Goal: Task Accomplishment & Management: Manage account settings

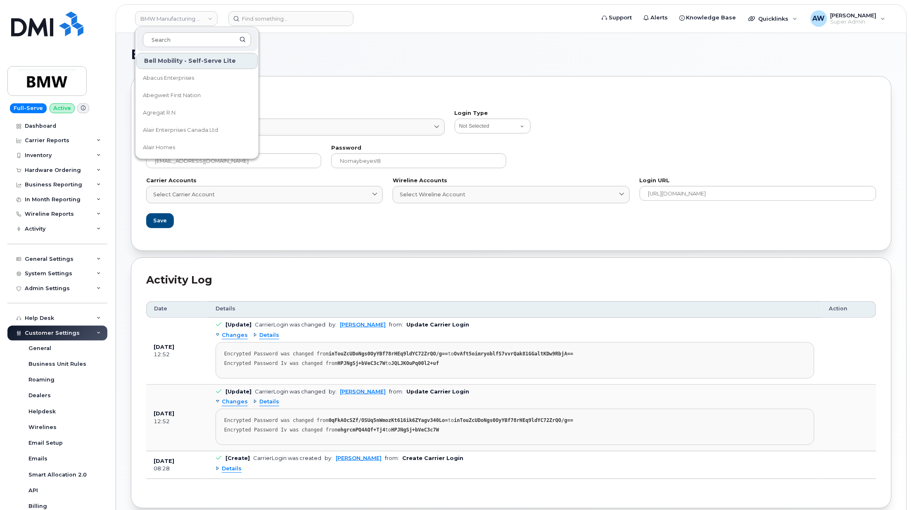
scroll to position [126, 0]
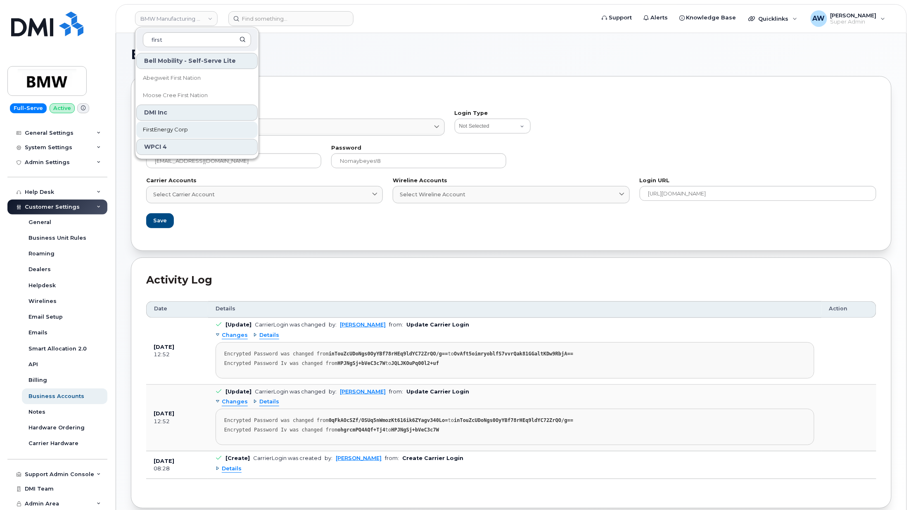
type input "first"
click at [201, 124] on link "FirstEnergy Corp" at bounding box center [196, 129] width 121 height 17
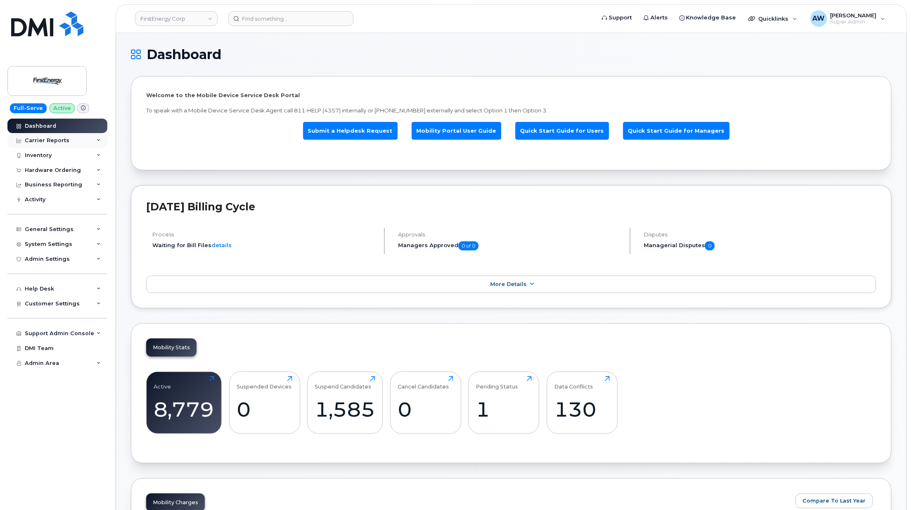
click at [88, 136] on div "Carrier Reports" at bounding box center [57, 140] width 100 height 15
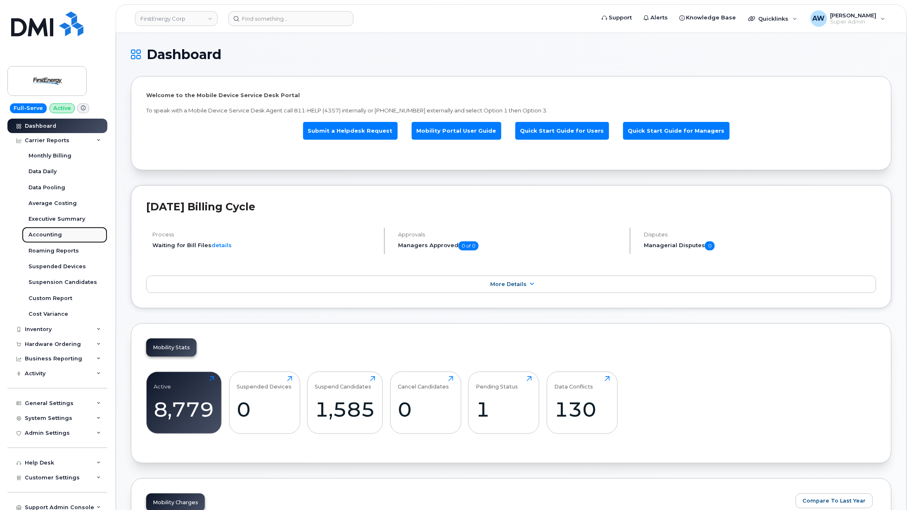
click at [64, 231] on link "Accounting" at bounding box center [65, 235] width 86 height 16
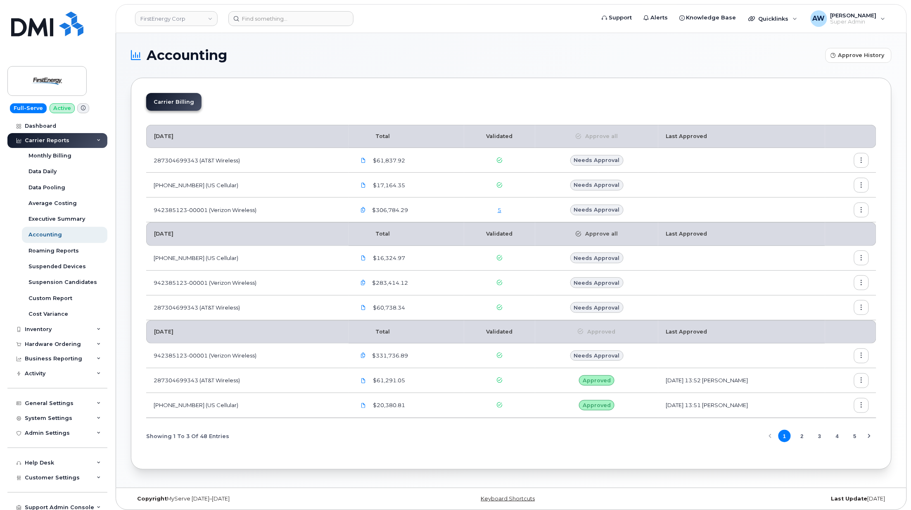
click at [498, 212] on link "5" at bounding box center [500, 210] width 4 height 7
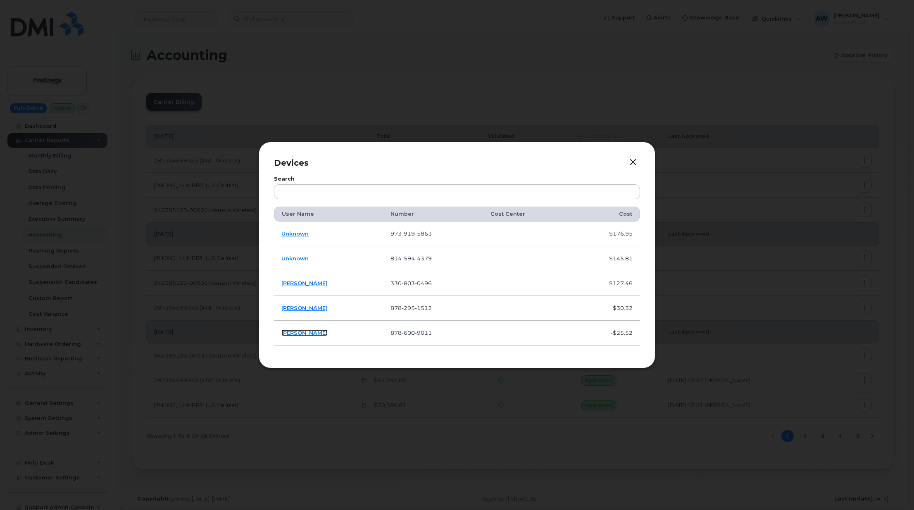
click at [300, 331] on link "Jacob Levendosky" at bounding box center [304, 332] width 46 height 7
click at [302, 311] on td "[PERSON_NAME]" at bounding box center [328, 308] width 109 height 25
click at [302, 308] on link "[PERSON_NAME]" at bounding box center [304, 307] width 46 height 7
click at [314, 283] on link "[PERSON_NAME]" at bounding box center [304, 283] width 46 height 7
click at [298, 258] on link "Unknown" at bounding box center [294, 258] width 27 height 7
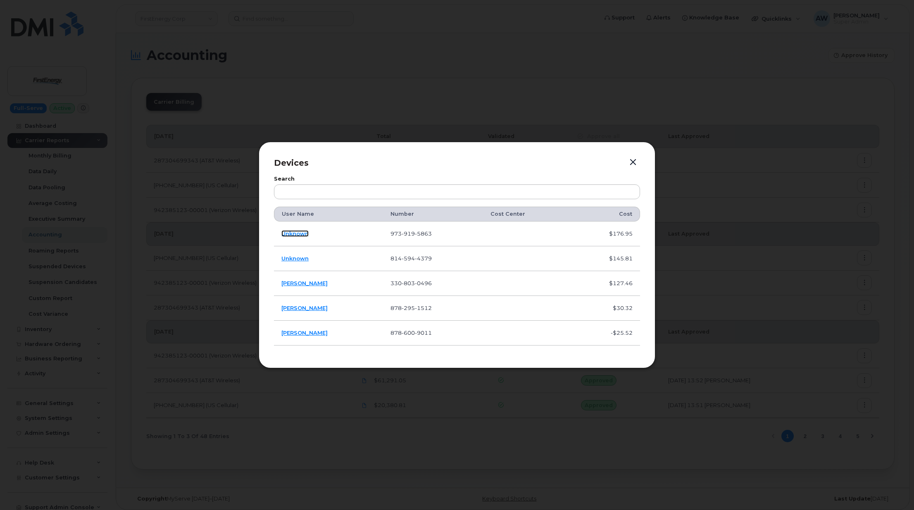
click at [294, 232] on link "Unknown" at bounding box center [294, 233] width 27 height 7
click at [630, 163] on button "button" at bounding box center [633, 163] width 12 height 12
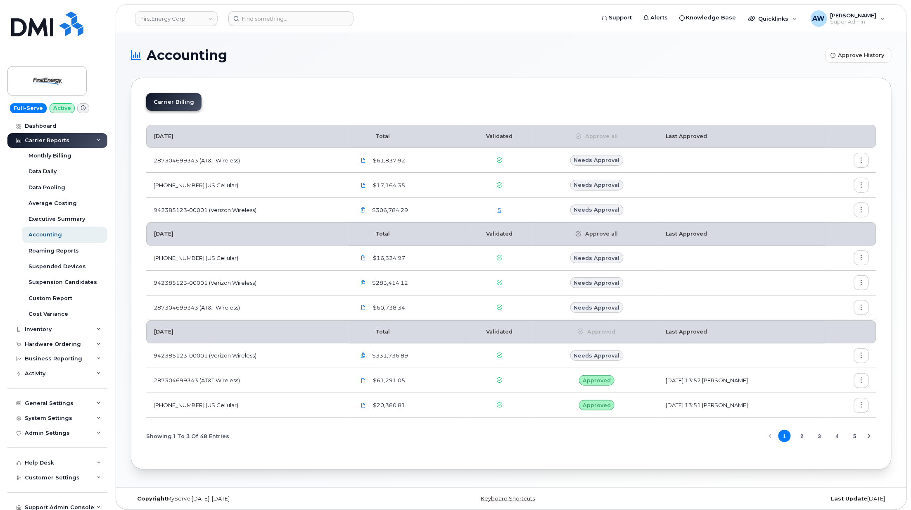
click at [498, 210] on link "5" at bounding box center [500, 210] width 4 height 7
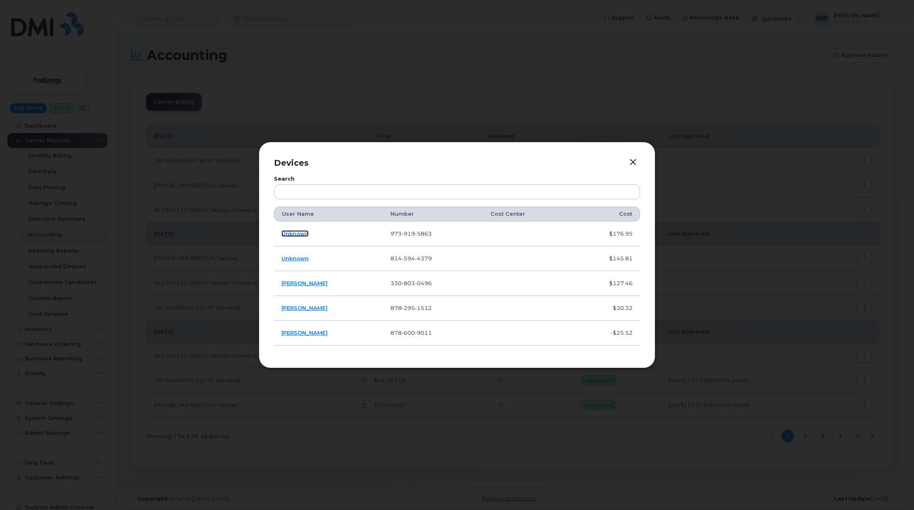
click at [283, 233] on link "Unknown" at bounding box center [294, 233] width 27 height 7
drag, startPoint x: 438, startPoint y: 259, endPoint x: 396, endPoint y: 260, distance: 42.2
click at [396, 260] on td "814 594 4379" at bounding box center [433, 258] width 100 height 25
copy span "814 594 4379"
click at [295, 257] on link "Unknown" at bounding box center [294, 258] width 27 height 7
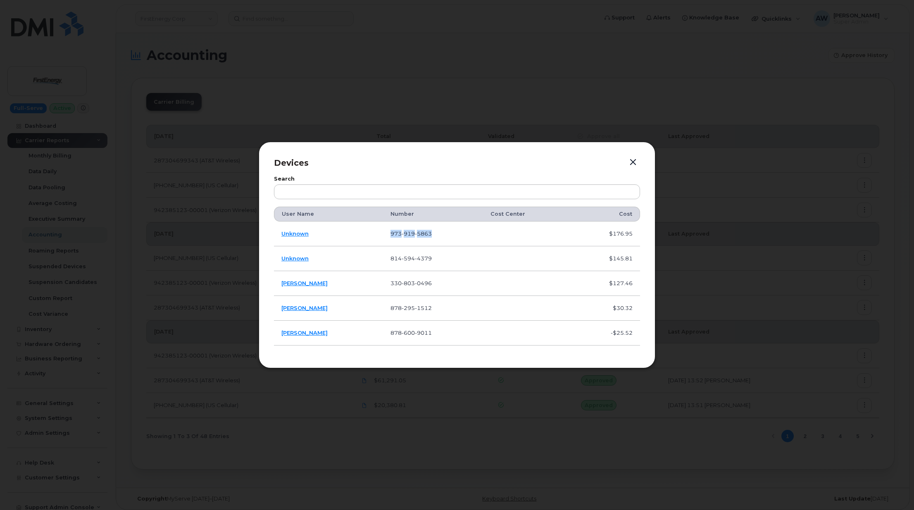
drag, startPoint x: 440, startPoint y: 235, endPoint x: 383, endPoint y: 240, distance: 57.2
click at [383, 240] on tr "Unknown 973 919 5863 $176.95" at bounding box center [457, 233] width 366 height 25
copy tr "973 919 5863"
drag, startPoint x: 445, startPoint y: 261, endPoint x: 392, endPoint y: 266, distance: 53.5
click at [392, 266] on td "814 594 4379" at bounding box center [433, 258] width 100 height 25
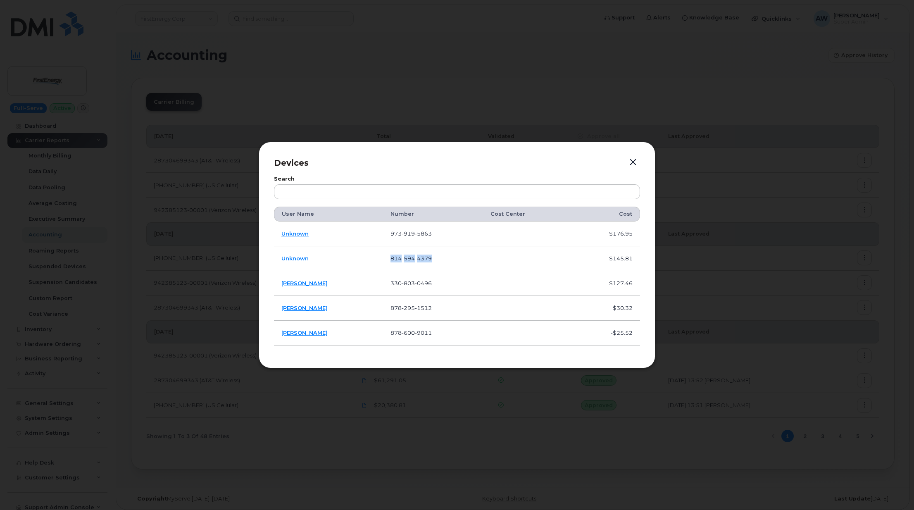
copy span "814 594 4379"
click at [159, 211] on div at bounding box center [457, 255] width 914 height 510
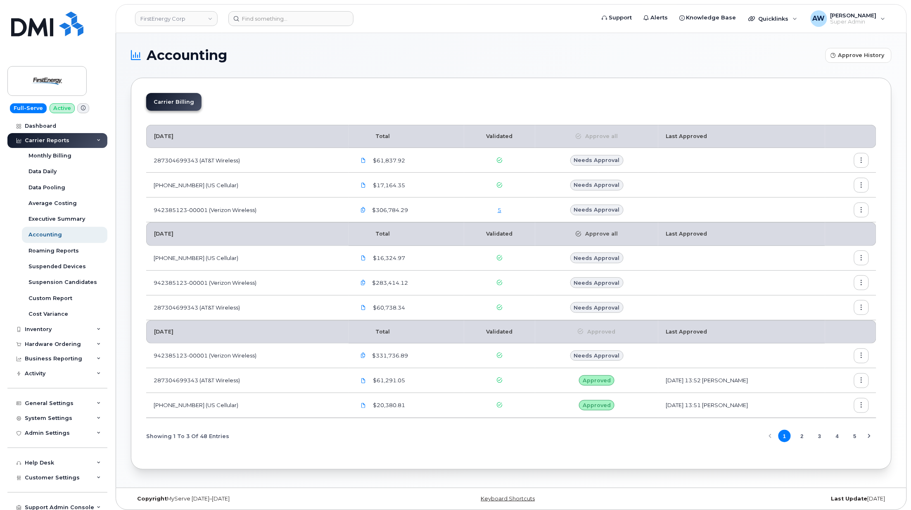
click at [493, 208] on div "5" at bounding box center [500, 210] width 56 height 8
click at [498, 209] on link "5" at bounding box center [500, 210] width 4 height 7
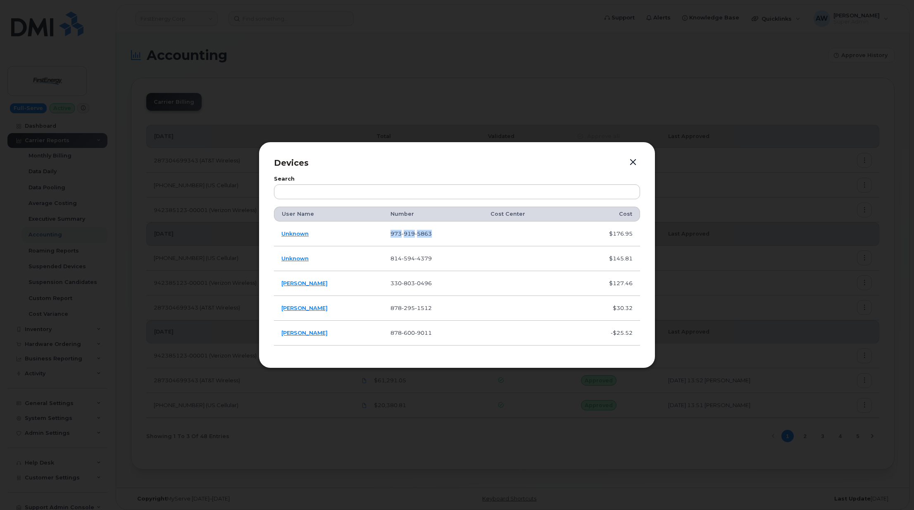
drag, startPoint x: 440, startPoint y: 232, endPoint x: 392, endPoint y: 236, distance: 47.3
click at [392, 236] on td "973 919 5863" at bounding box center [433, 233] width 100 height 25
click at [632, 161] on button "button" at bounding box center [633, 163] width 12 height 12
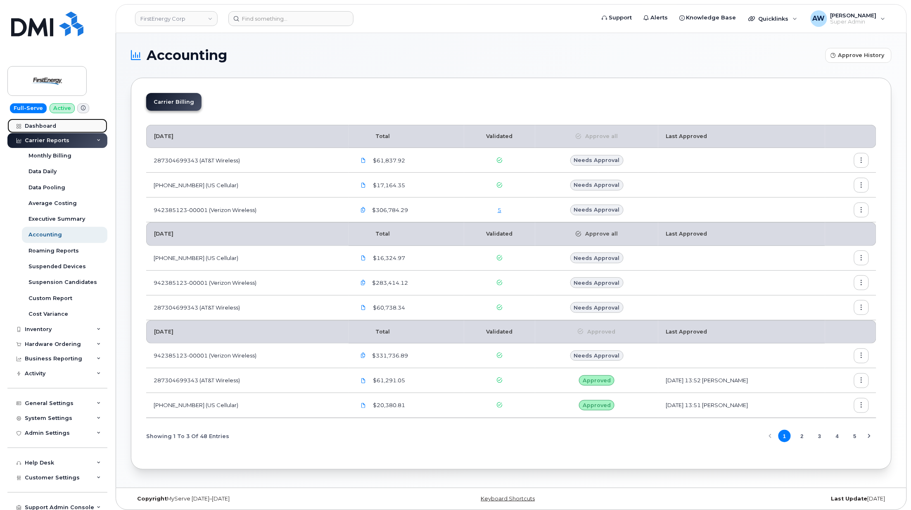
click at [63, 124] on link "Dashboard" at bounding box center [57, 126] width 100 height 15
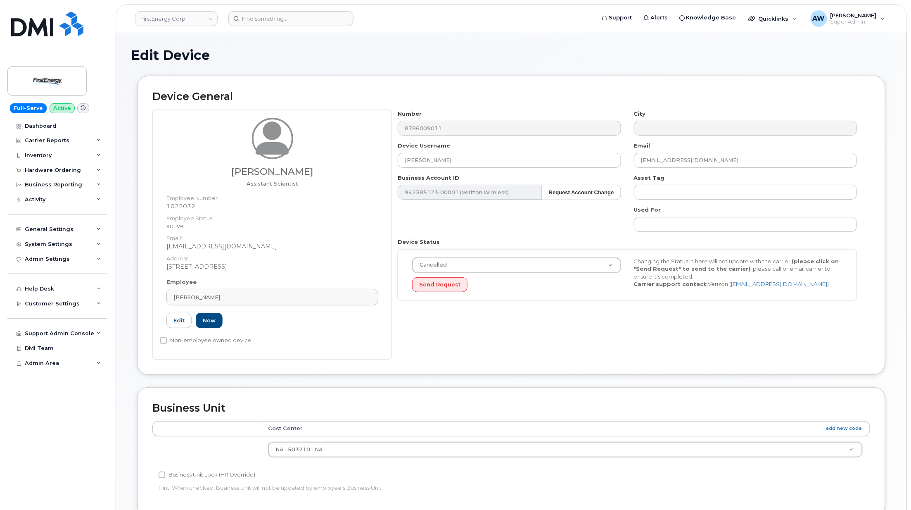
click at [349, 135] on div "Jacob Levendosky Assistant Scientist Employee Number: 1022032 Employee Status: …" at bounding box center [511, 235] width 718 height 250
click at [275, 13] on input at bounding box center [290, 18] width 125 height 15
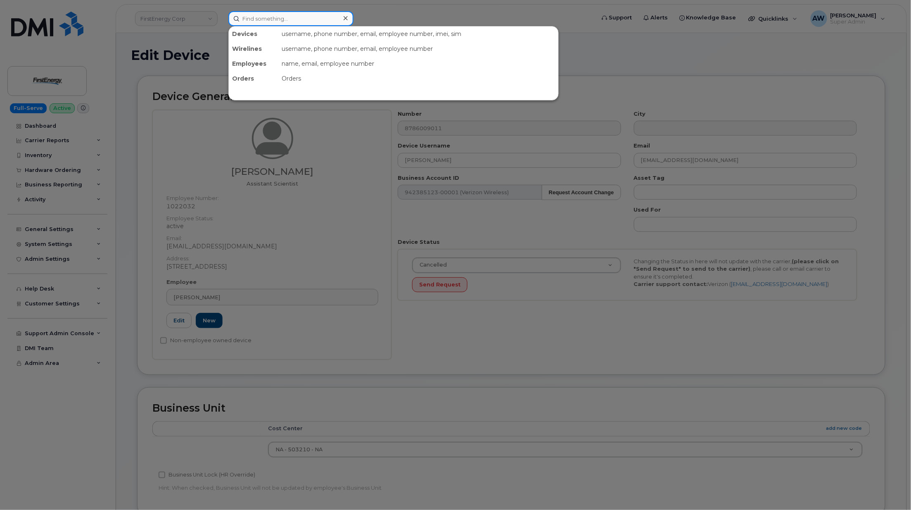
paste input "8786009011"
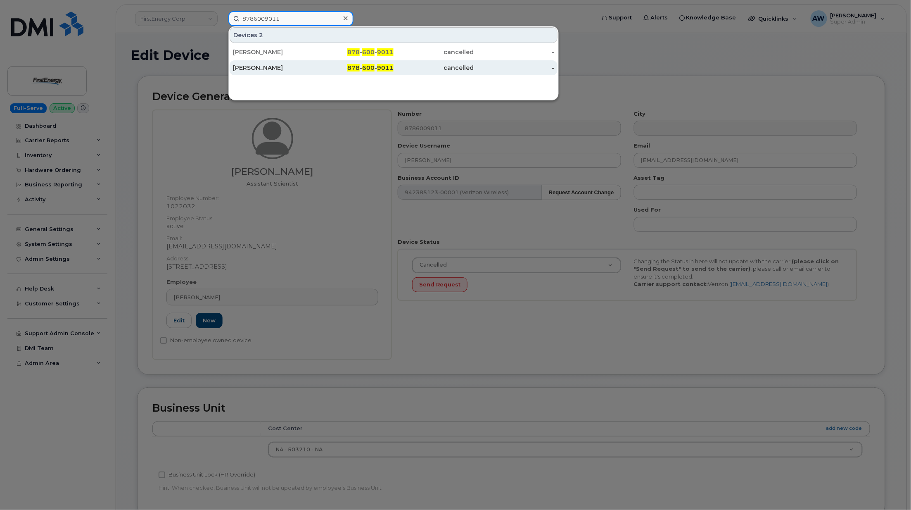
type input "8786009011"
click at [281, 68] on div "Jacob Levendosky" at bounding box center [273, 68] width 81 height 8
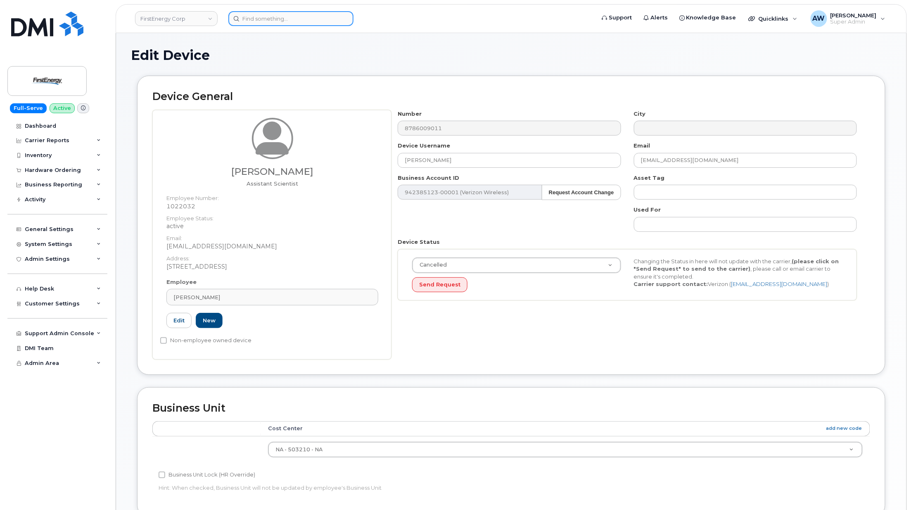
click at [272, 17] on input at bounding box center [290, 18] width 125 height 15
paste input "8786009011"
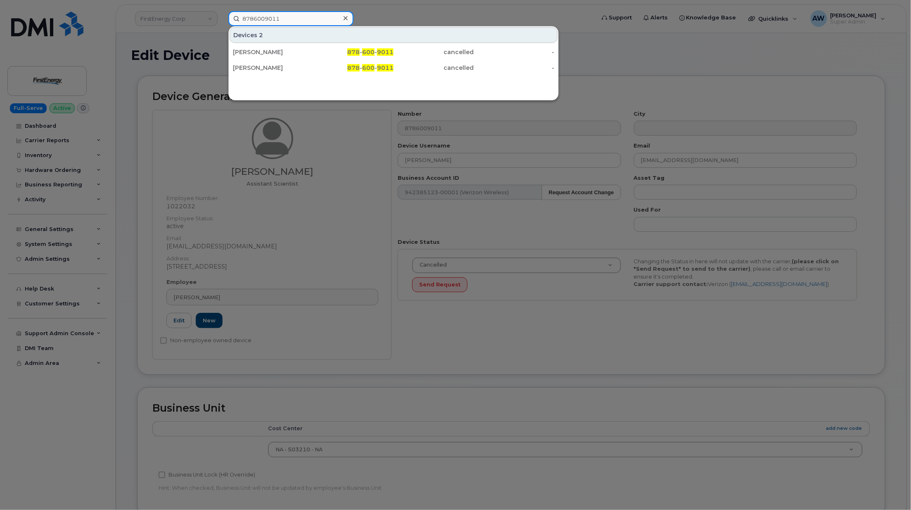
paste input "2951512"
paste input "3308030496"
paste input "9739195863"
type input "9739195863"
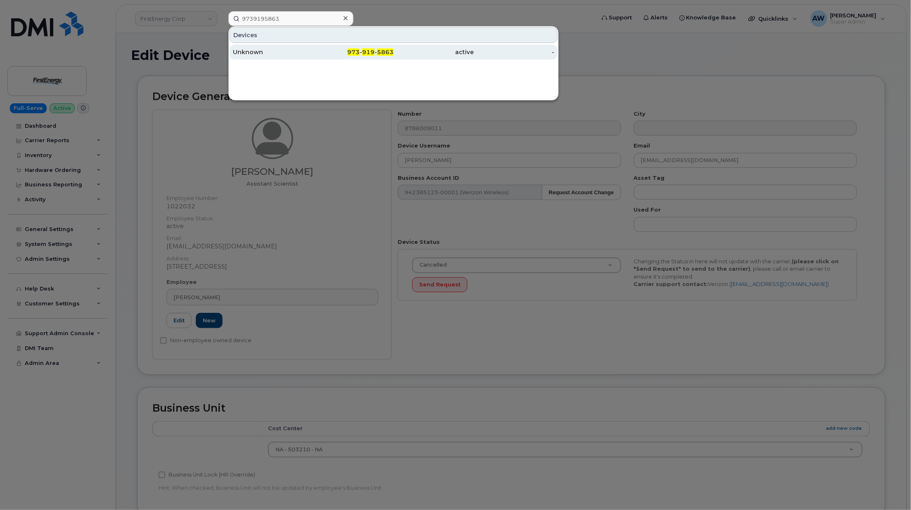
click at [372, 52] on span "919" at bounding box center [368, 51] width 12 height 7
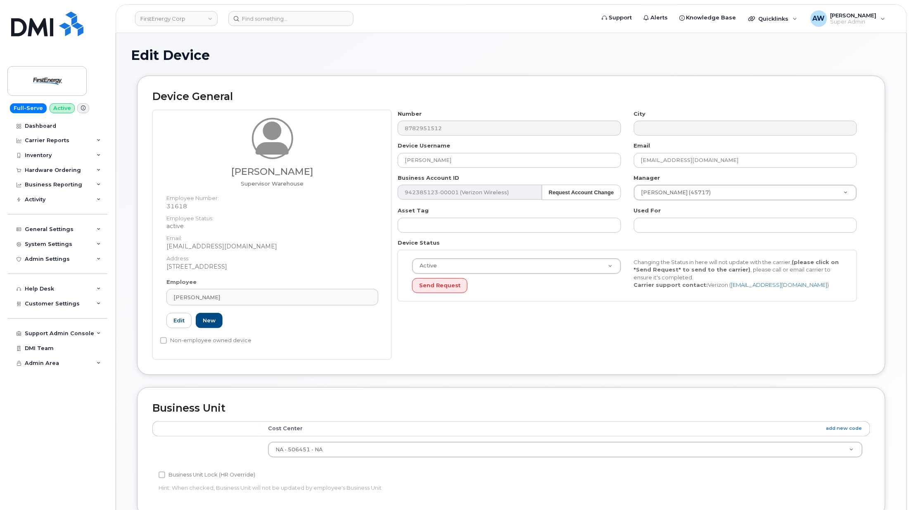
click at [396, 129] on div "Number 8782951512" at bounding box center [510, 123] width 236 height 26
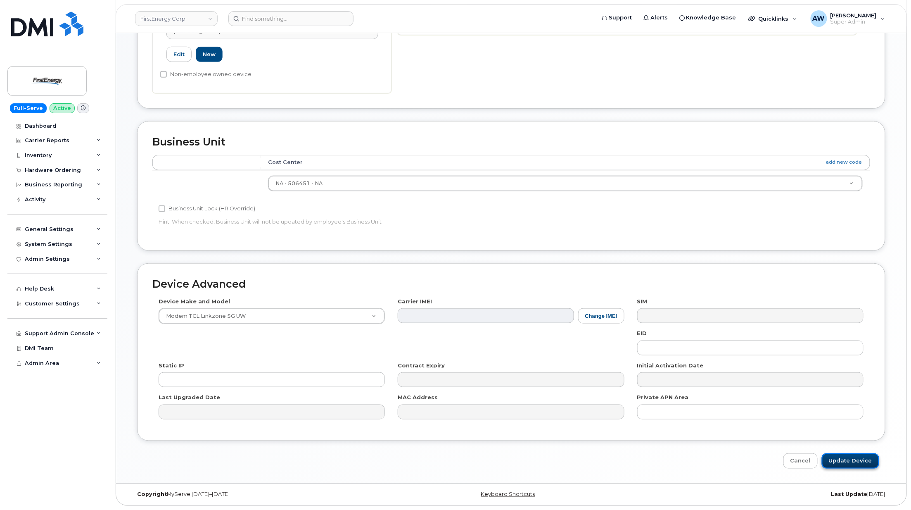
click at [859, 459] on input "Update Device" at bounding box center [850, 460] width 57 height 15
type input "Saving..."
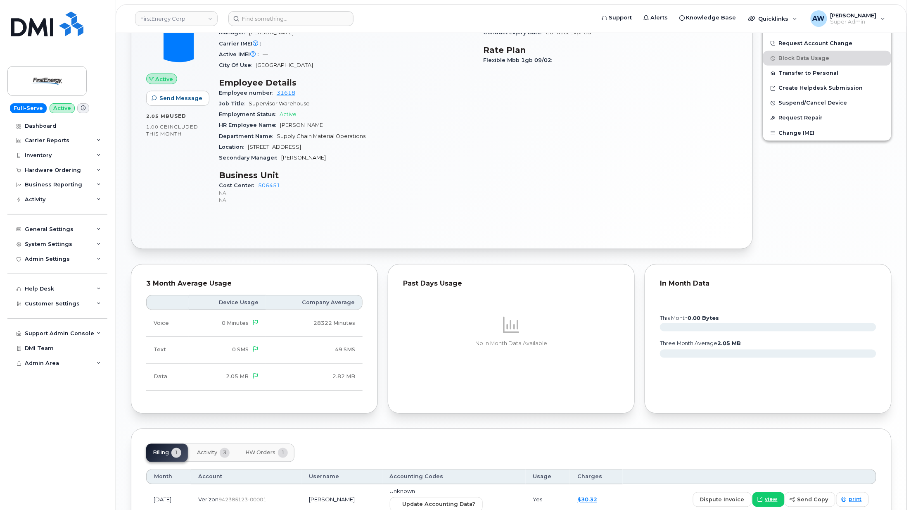
scroll to position [415, 0]
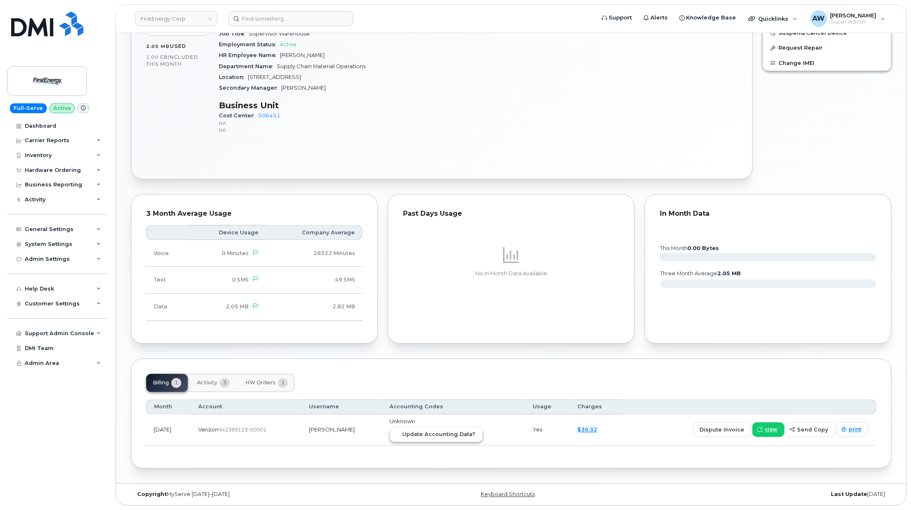
click at [459, 430] on span "Update Accounting Data?" at bounding box center [439, 434] width 73 height 8
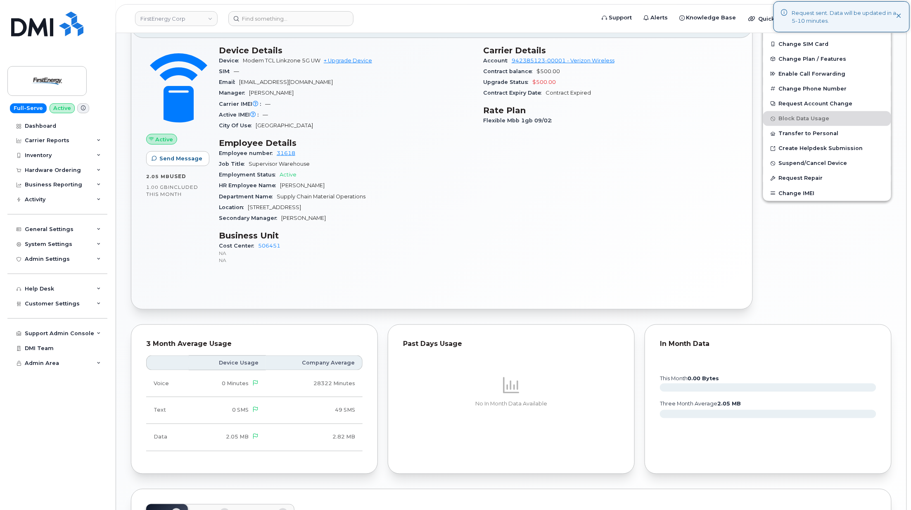
scroll to position [85, 0]
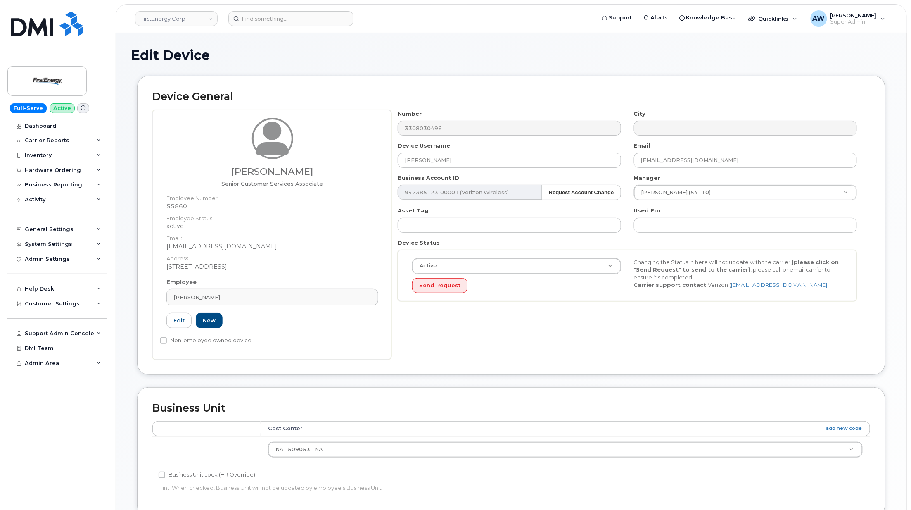
click at [397, 129] on div "Number 3308030496" at bounding box center [510, 123] width 236 height 26
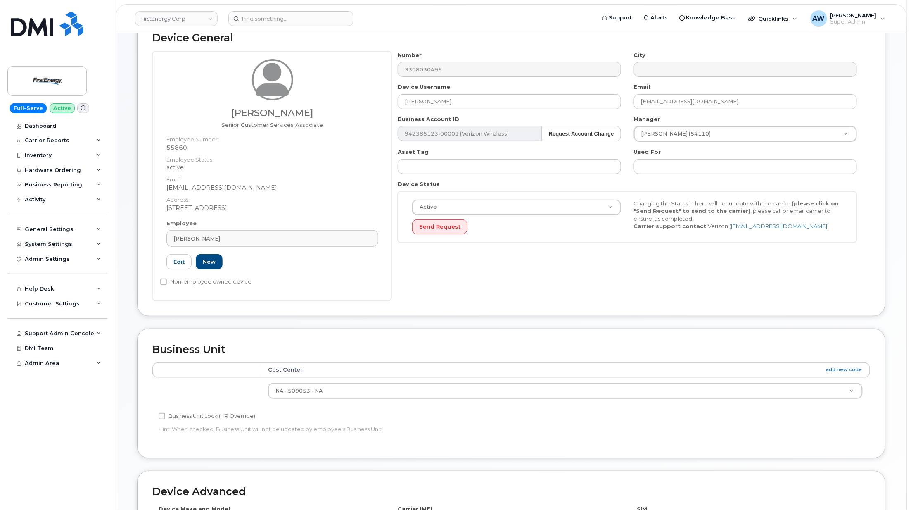
scroll to position [268, 0]
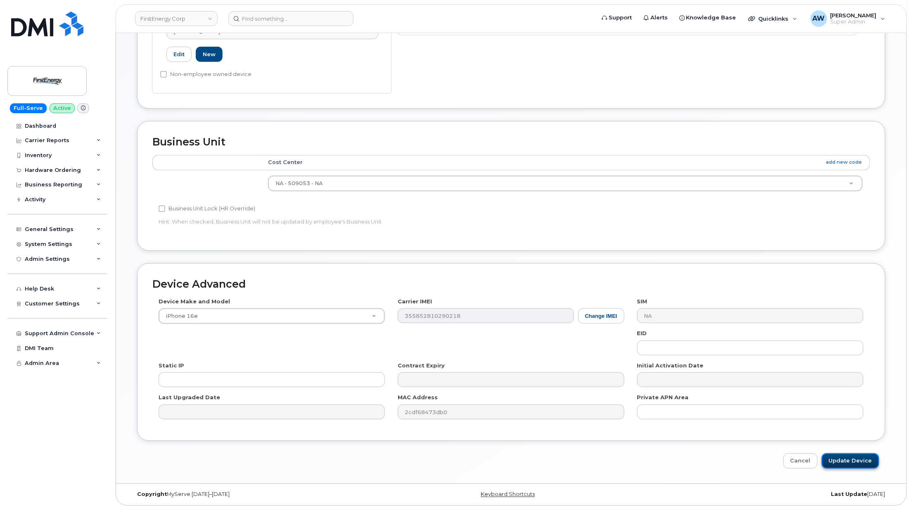
click at [857, 457] on input "Update Device" at bounding box center [850, 460] width 57 height 15
type input "Saving..."
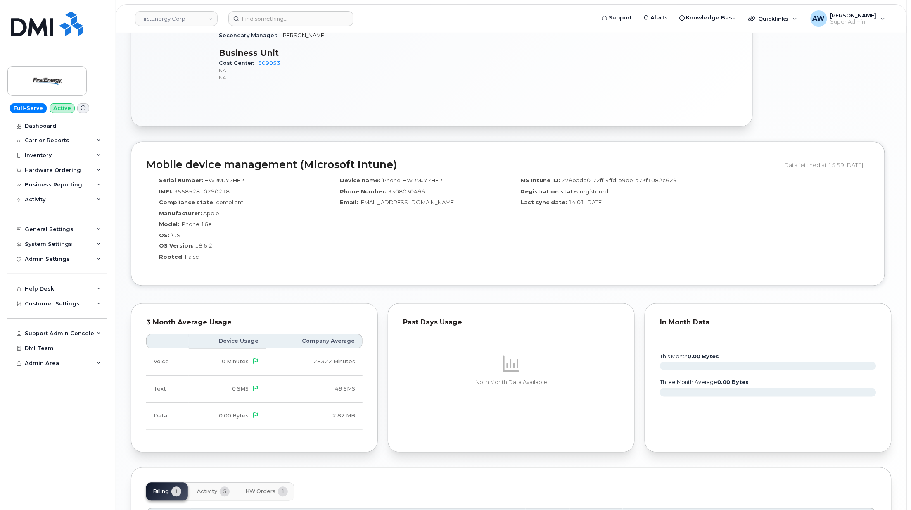
scroll to position [556, 0]
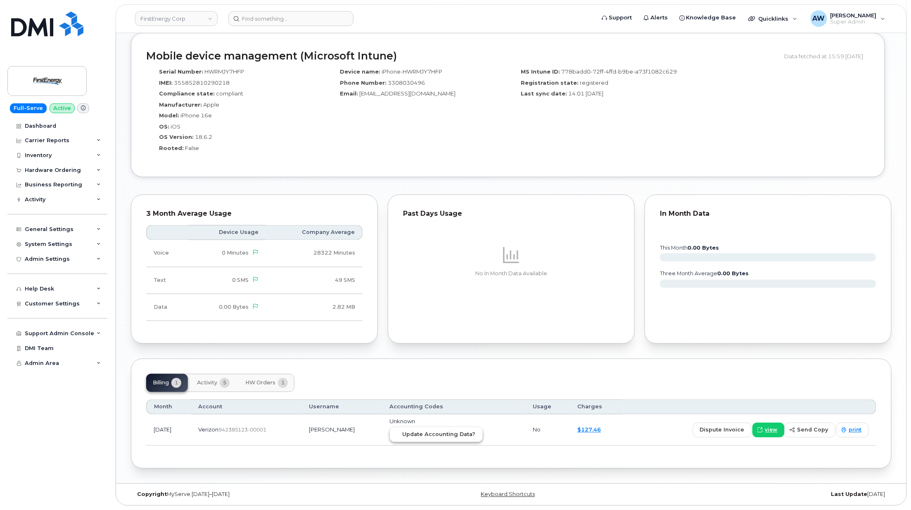
click at [446, 435] on span "Update Accounting Data?" at bounding box center [439, 434] width 73 height 8
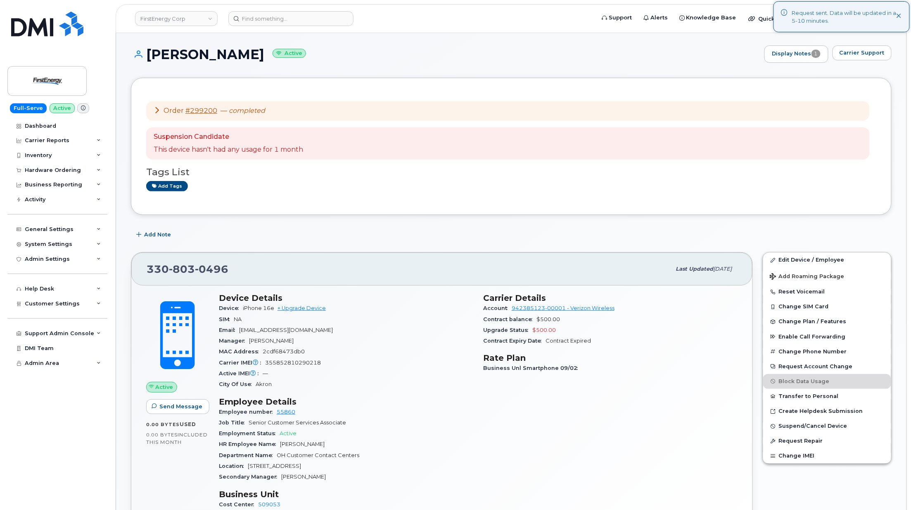
scroll to position [0, 0]
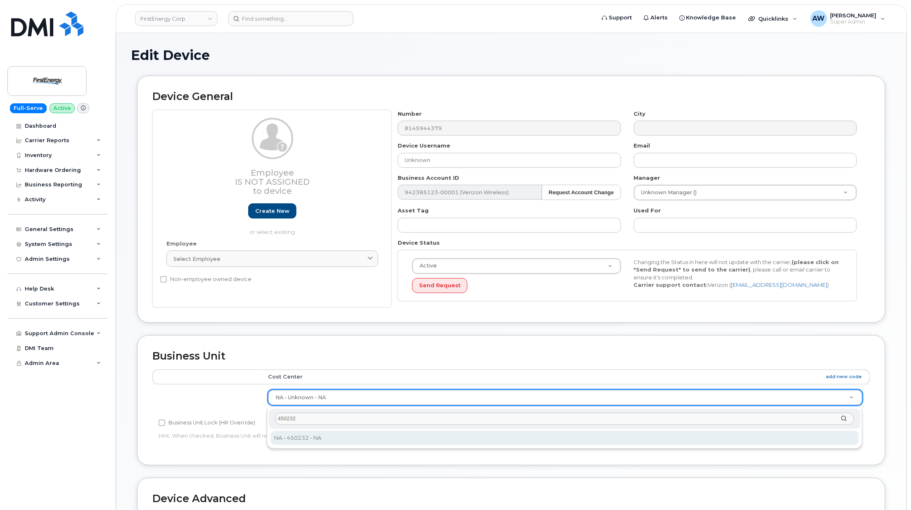
type input "450232"
type input "29511058"
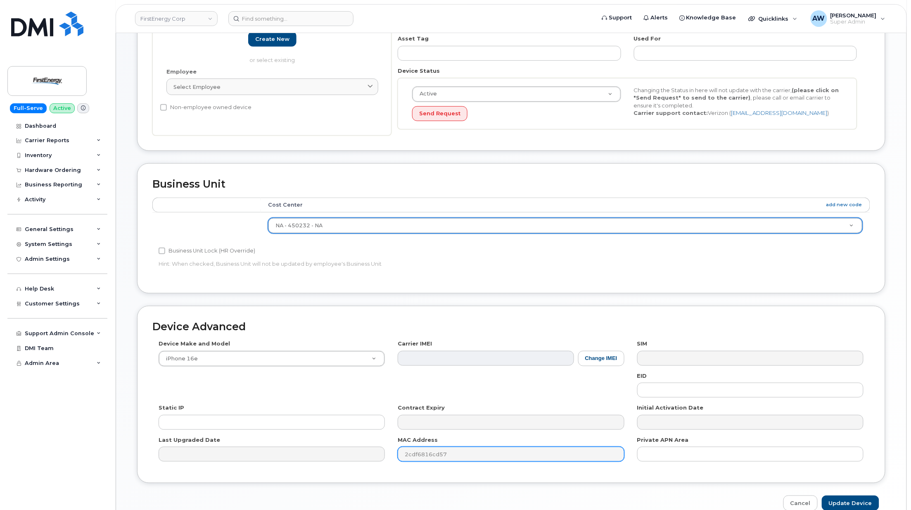
scroll to position [217, 0]
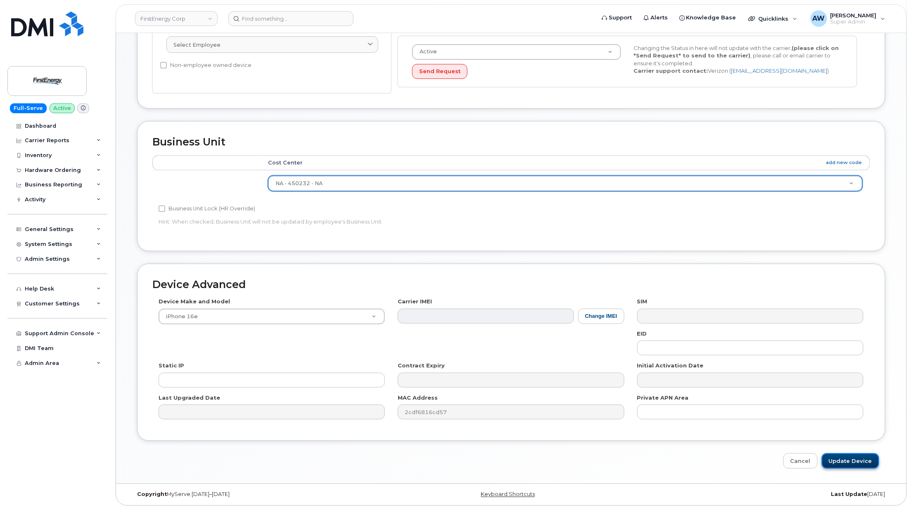
click at [853, 463] on input "Update Device" at bounding box center [850, 460] width 57 height 15
type input "Saving..."
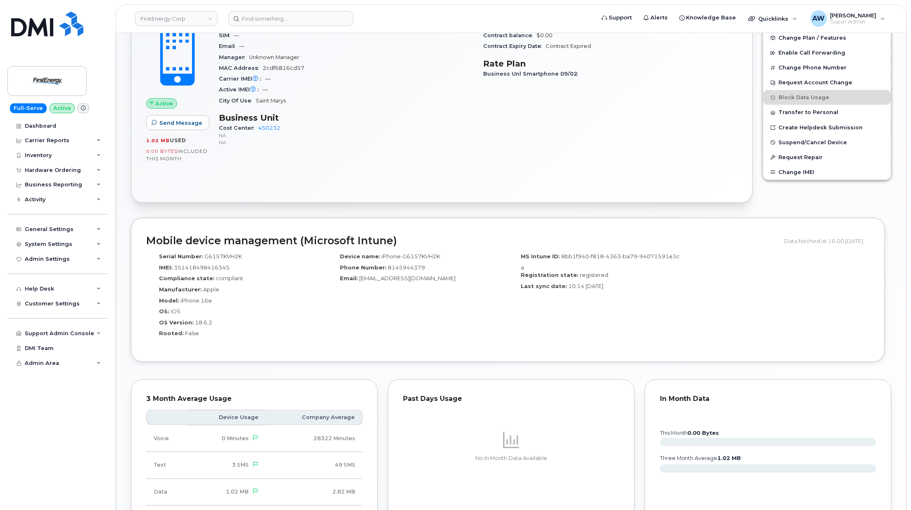
scroll to position [385, 0]
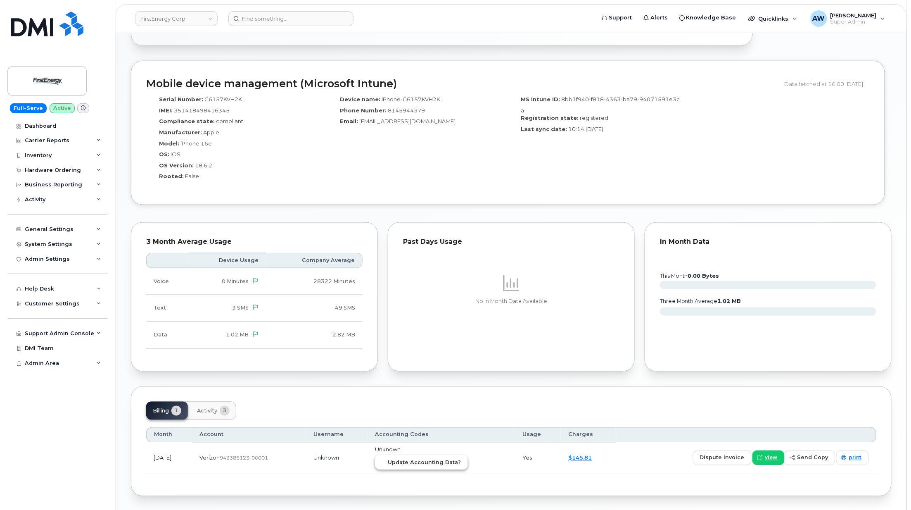
click at [444, 460] on span "Update Accounting Data?" at bounding box center [424, 463] width 73 height 8
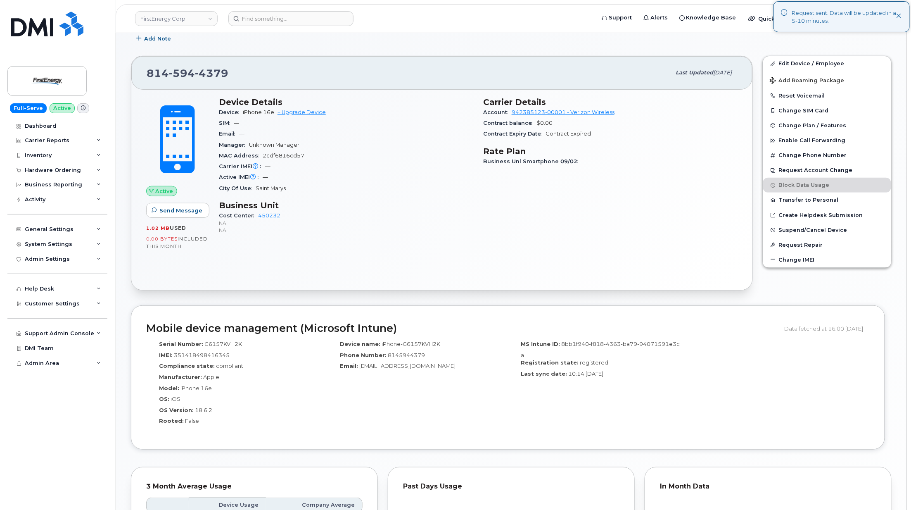
scroll to position [55, 0]
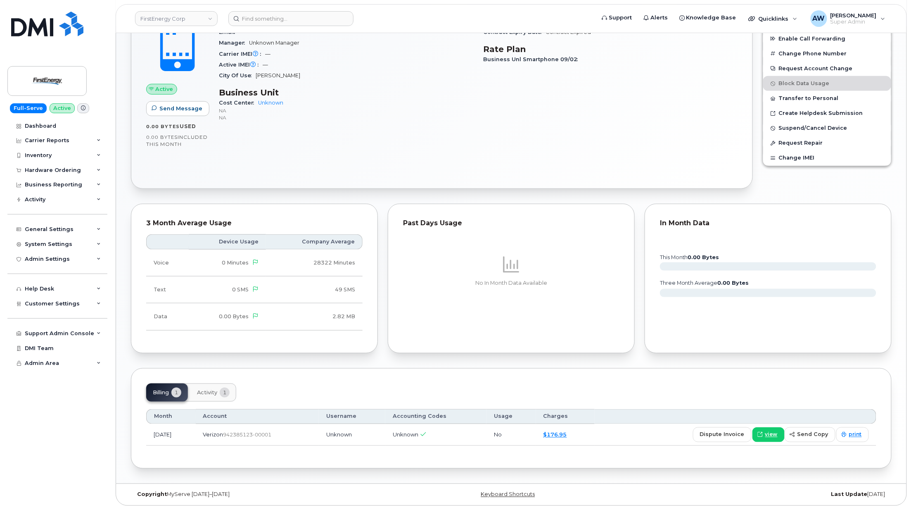
scroll to position [277, 0]
click at [222, 392] on span "1" at bounding box center [225, 392] width 10 height 10
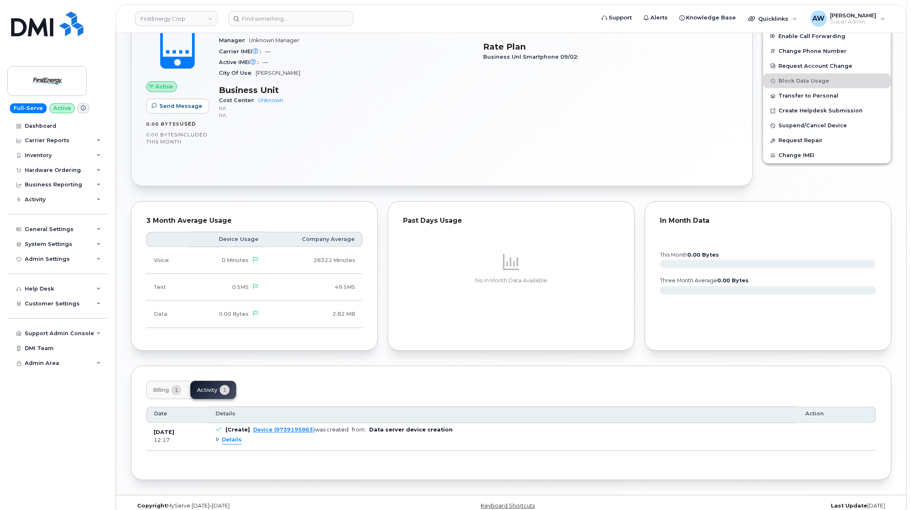
click at [169, 391] on span "Billing" at bounding box center [161, 390] width 16 height 7
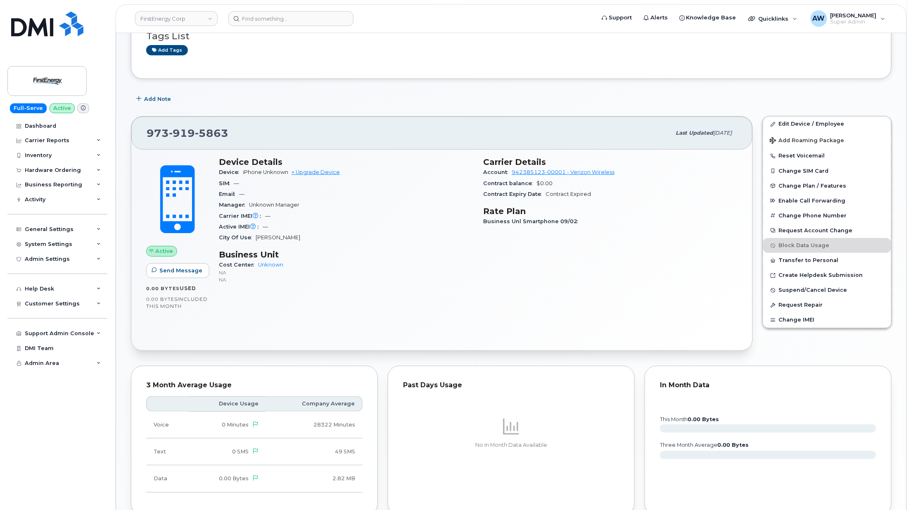
scroll to position [112, 0]
click at [97, 184] on icon at bounding box center [99, 185] width 4 height 4
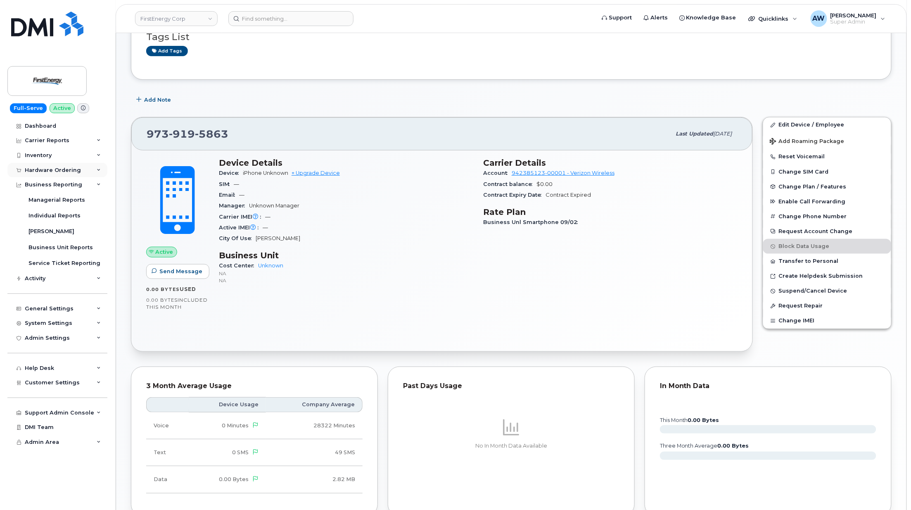
click at [97, 173] on div "Hardware Ordering" at bounding box center [57, 170] width 100 height 15
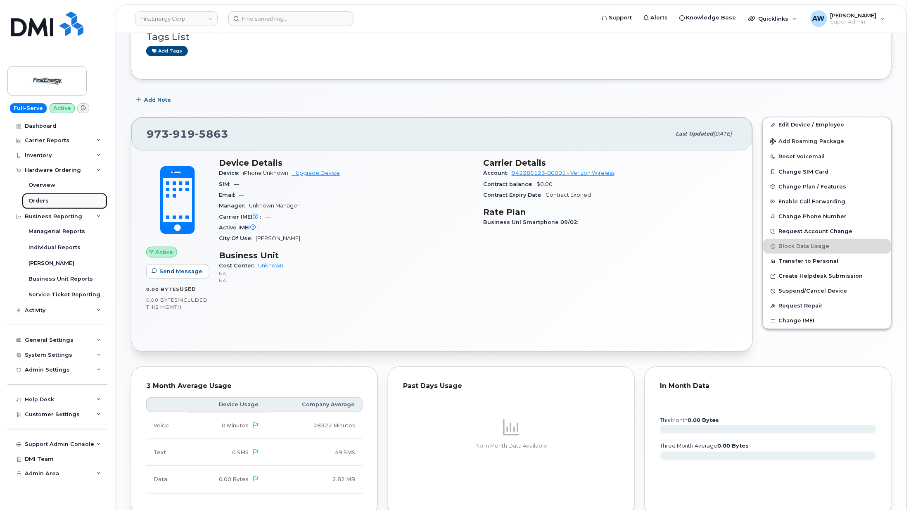
click at [88, 200] on link "Orders" at bounding box center [65, 201] width 86 height 16
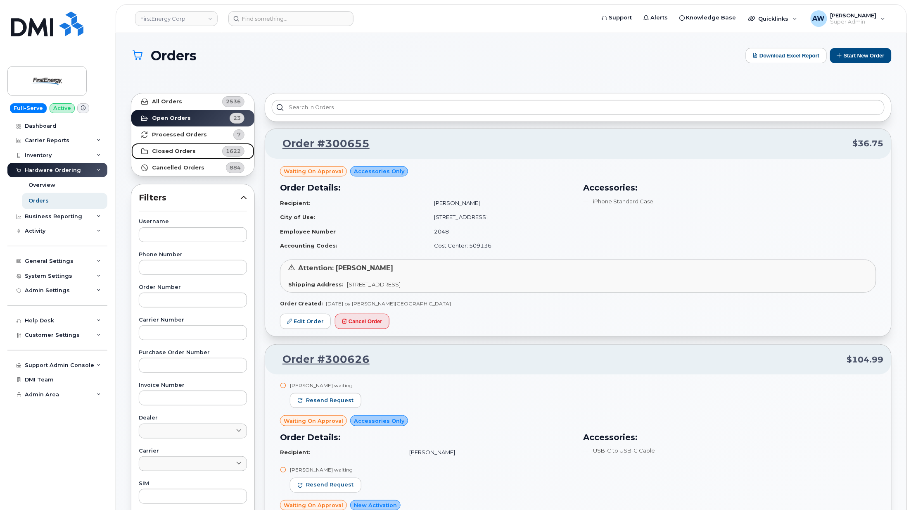
click at [156, 150] on strong "Closed Orders" at bounding box center [174, 151] width 44 height 7
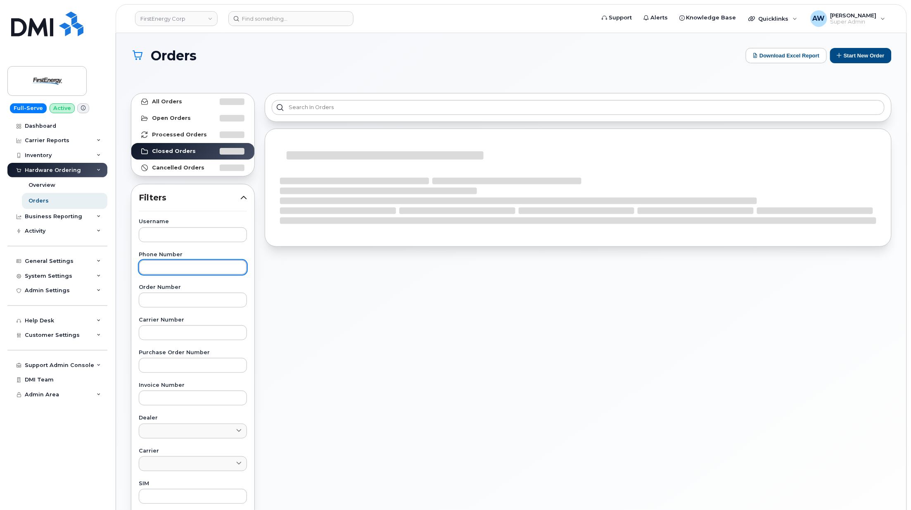
click at [173, 263] on input "text" at bounding box center [193, 267] width 108 height 15
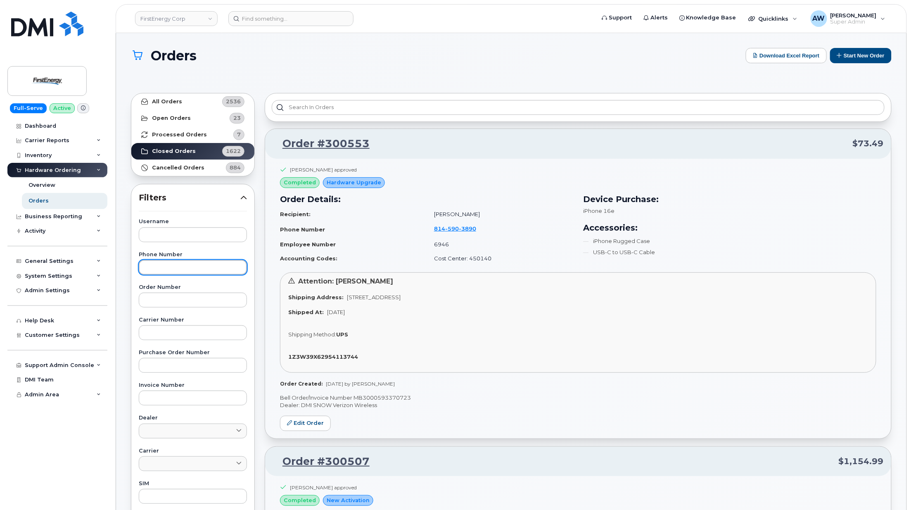
paste input "9739195863"
type input "9739195863"
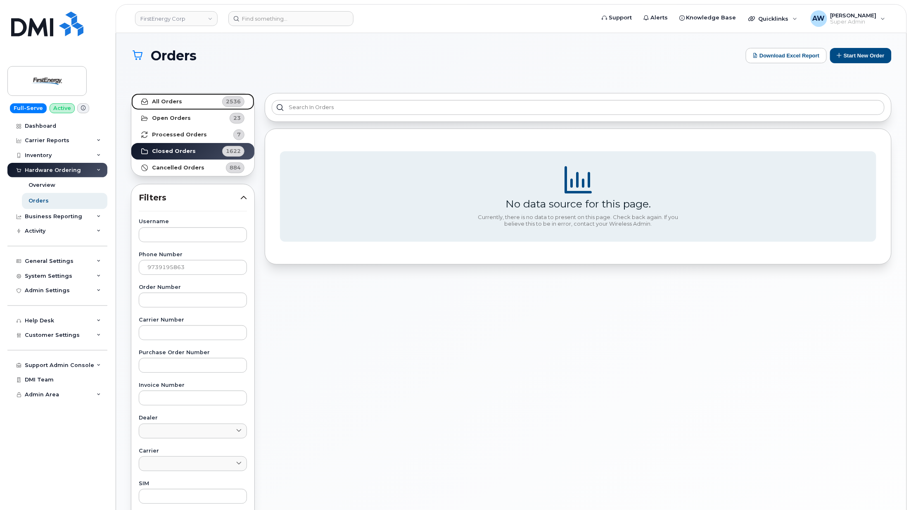
click at [174, 99] on strong "All Orders" at bounding box center [167, 101] width 30 height 7
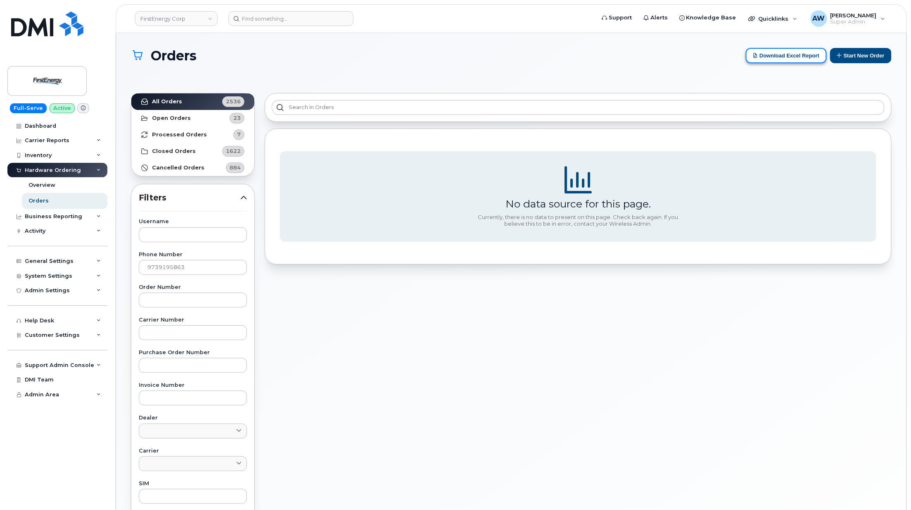
click at [787, 57] on button "Download Excel Report" at bounding box center [786, 55] width 81 height 15
click at [753, 55] on icon at bounding box center [755, 54] width 5 height 5
click at [302, 17] on input at bounding box center [290, 18] width 125 height 15
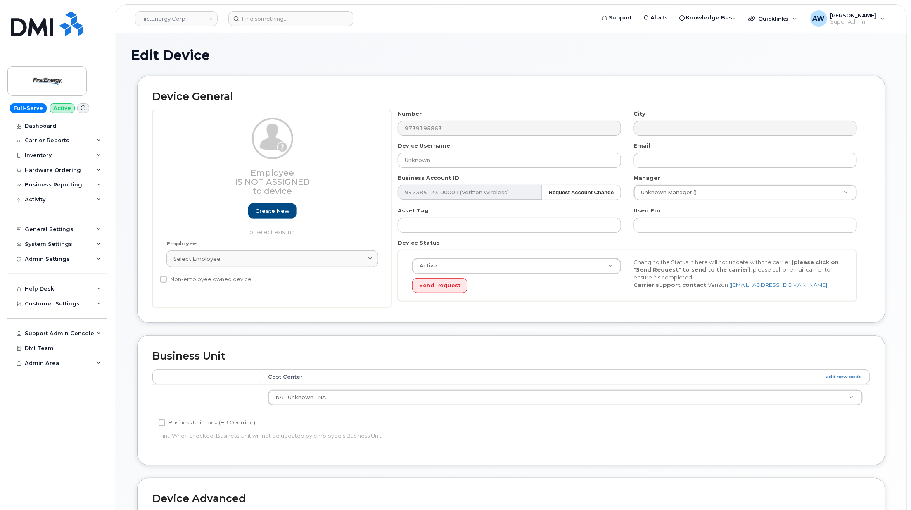
click at [472, 140] on div "Number 9739195863 City Device Username Unknown Email Business Account ID 942385…" at bounding box center [628, 209] width 472 height 198
click at [240, 254] on link "Select employee" at bounding box center [272, 258] width 212 height 17
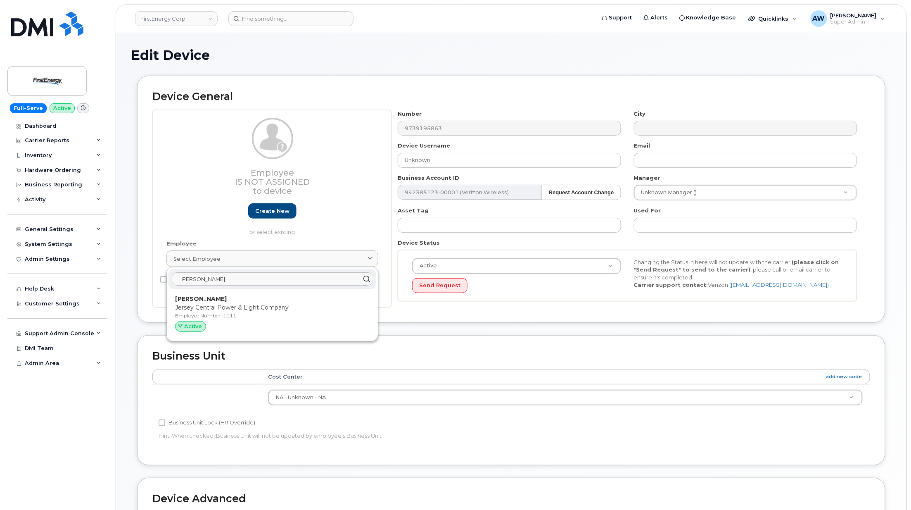
type input "saloka"
click at [276, 316] on p "Employee Number: 1111" at bounding box center [272, 315] width 195 height 7
type input "1111"
type input "Anthony M Salokas"
type input "asalokas@firstenergycorp.com"
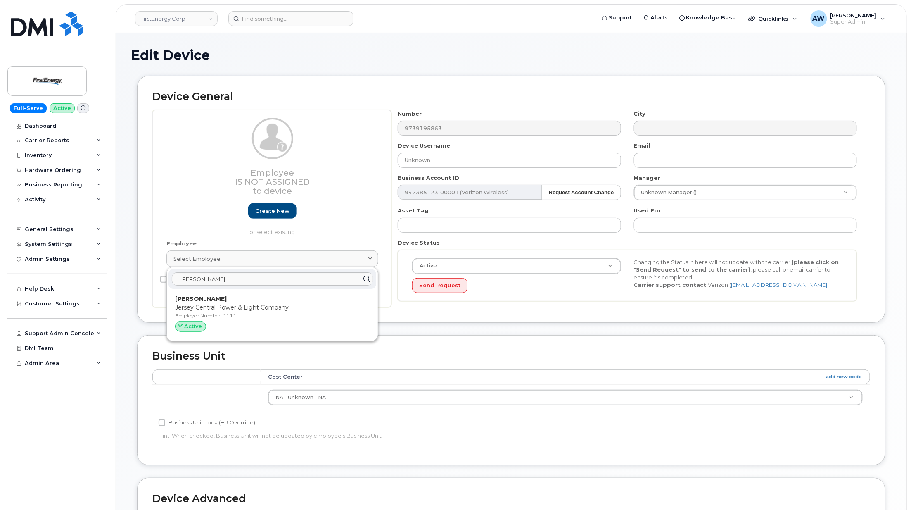
type input "29510502"
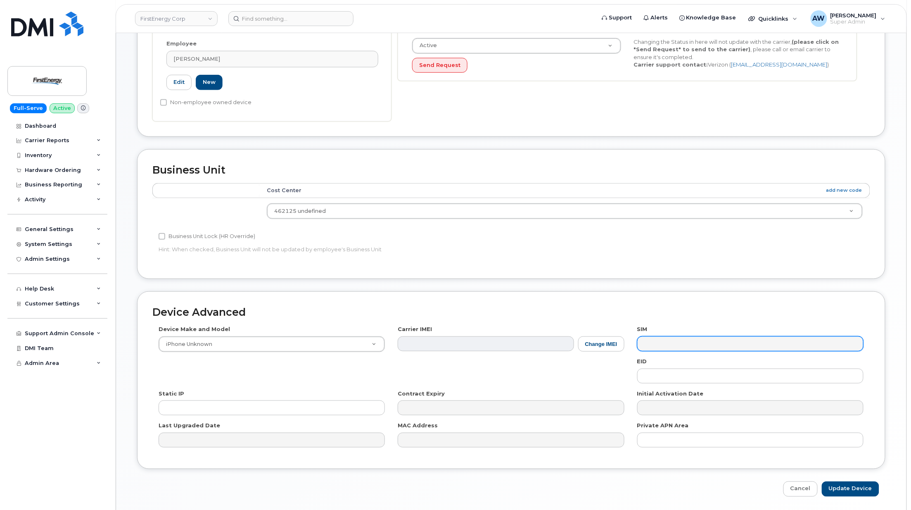
scroll to position [250, 0]
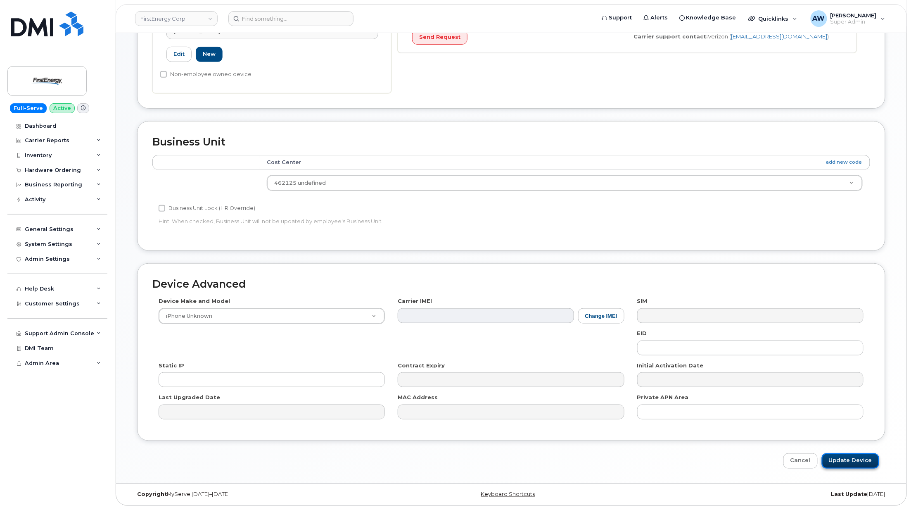
click at [851, 461] on input "Update Device" at bounding box center [850, 460] width 57 height 15
type input "Saving..."
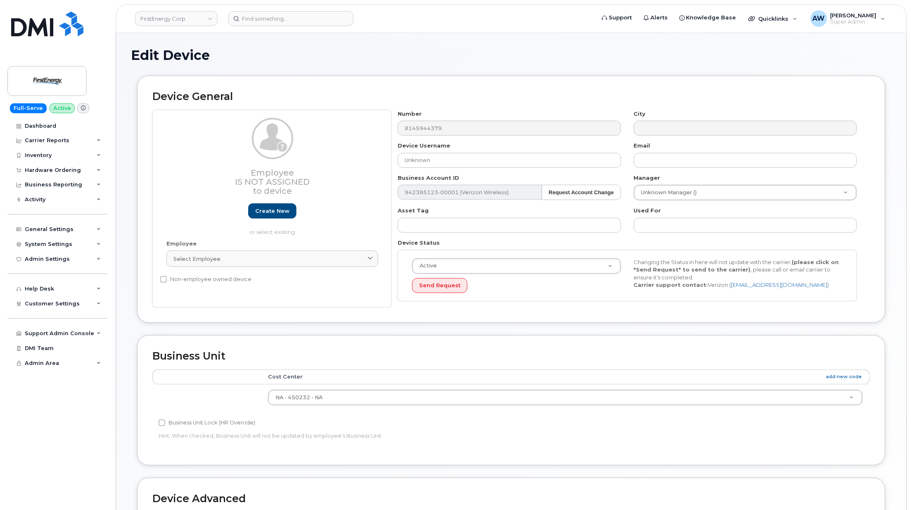
click at [273, 249] on div "Employee Select employee Type first three symbols or more" at bounding box center [272, 257] width 224 height 35
click at [273, 253] on link "Select employee" at bounding box center [272, 258] width 212 height 17
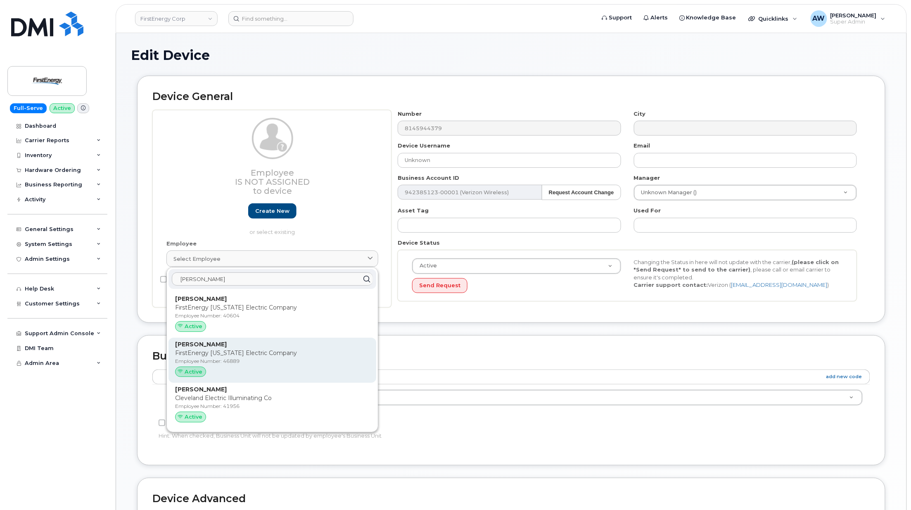
type input "bumbarger"
click at [267, 366] on div "Neil A Bumbarger FirstEnergy Pennsylvania Electric Company Employee Number: 468…" at bounding box center [272, 360] width 195 height 40
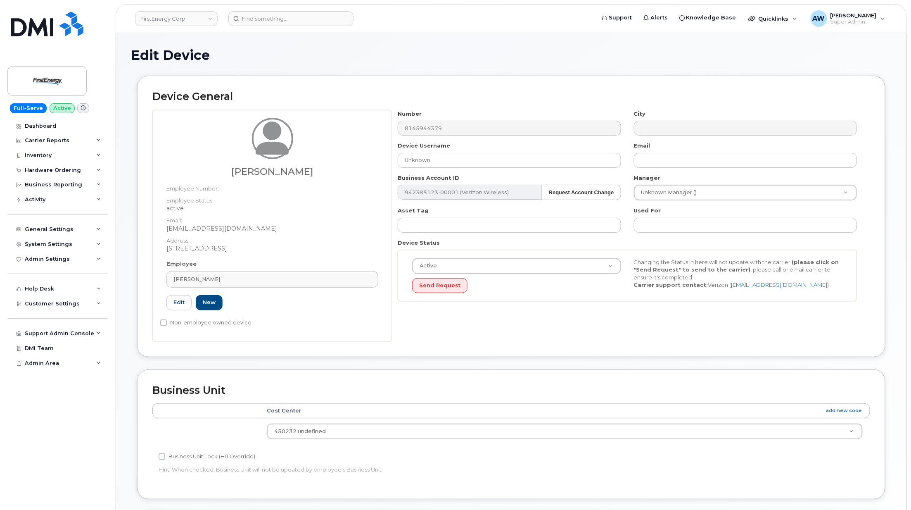
type input "[PERSON_NAME]"
type input "[EMAIL_ADDRESS][DOMAIN_NAME]"
type input "29511058"
type input "46889"
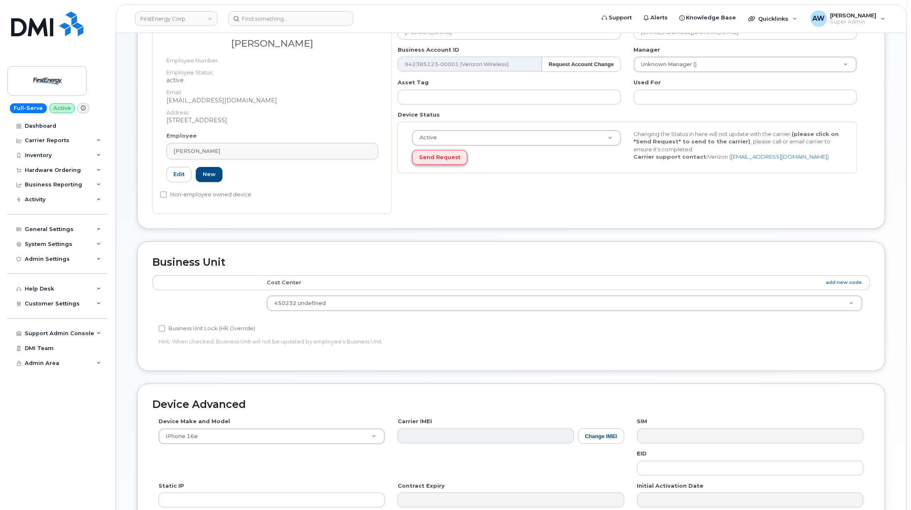
scroll to position [250, 0]
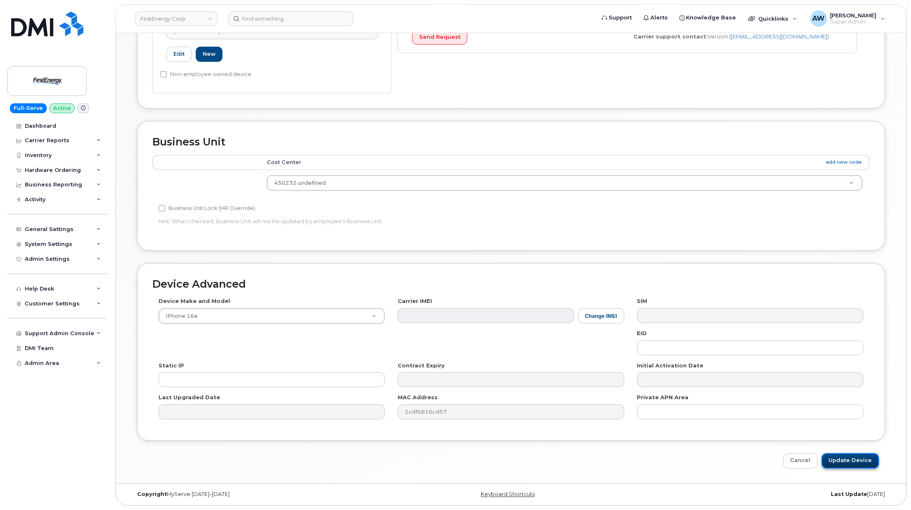
click at [866, 461] on input "Update Device" at bounding box center [850, 460] width 57 height 15
type input "Saving..."
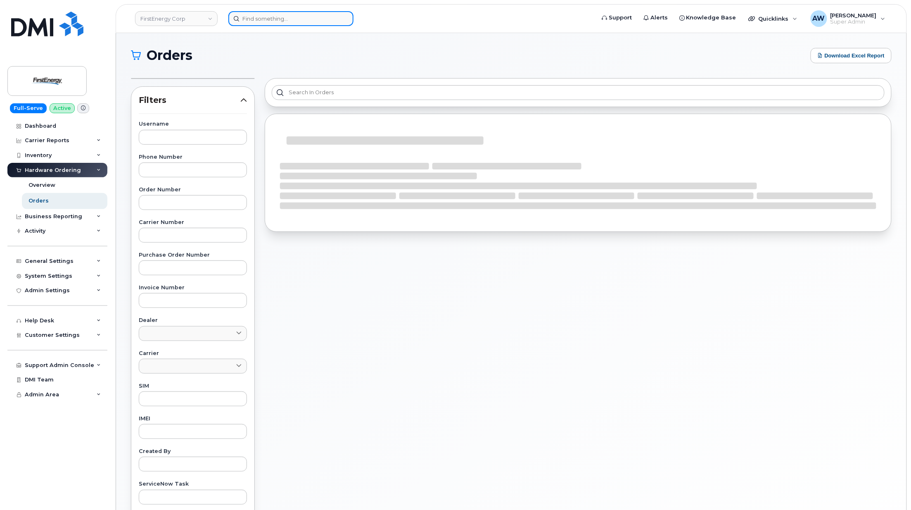
click at [302, 22] on input at bounding box center [290, 18] width 125 height 15
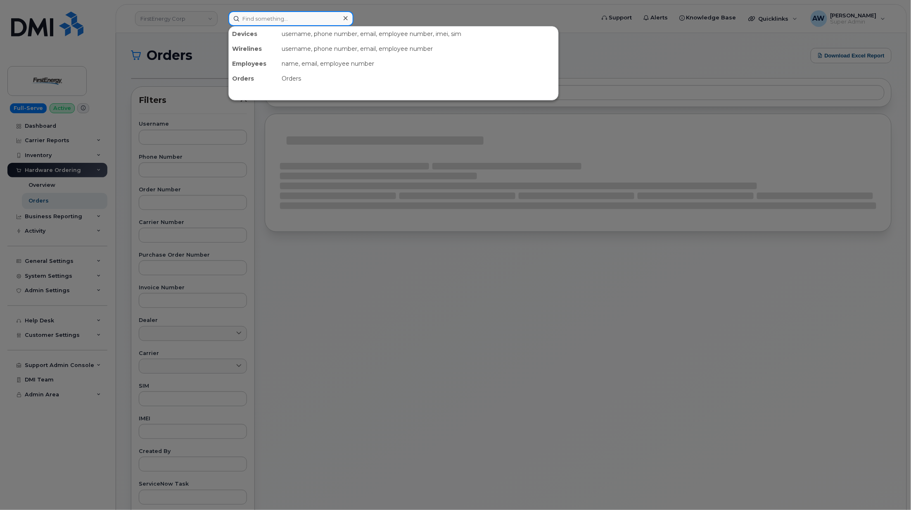
paste input "9739195863"
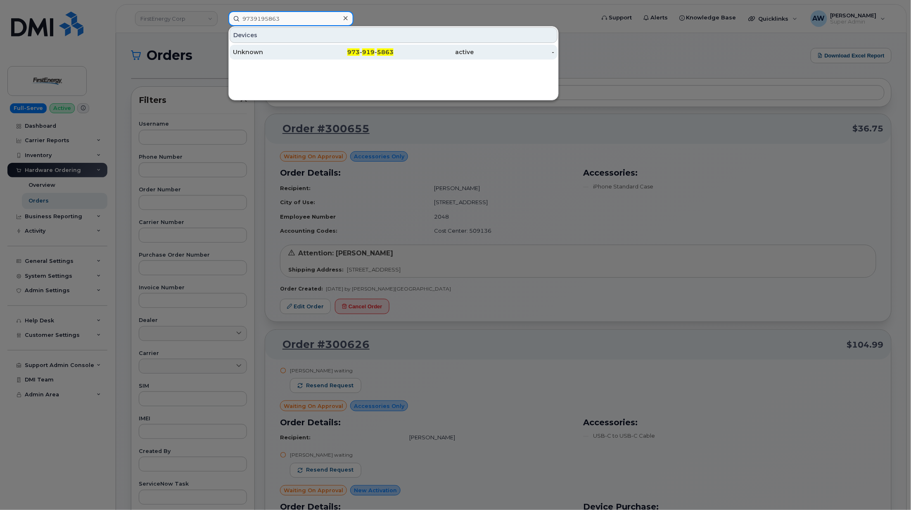
type input "9739195863"
click at [387, 50] on span "5863" at bounding box center [385, 51] width 17 height 7
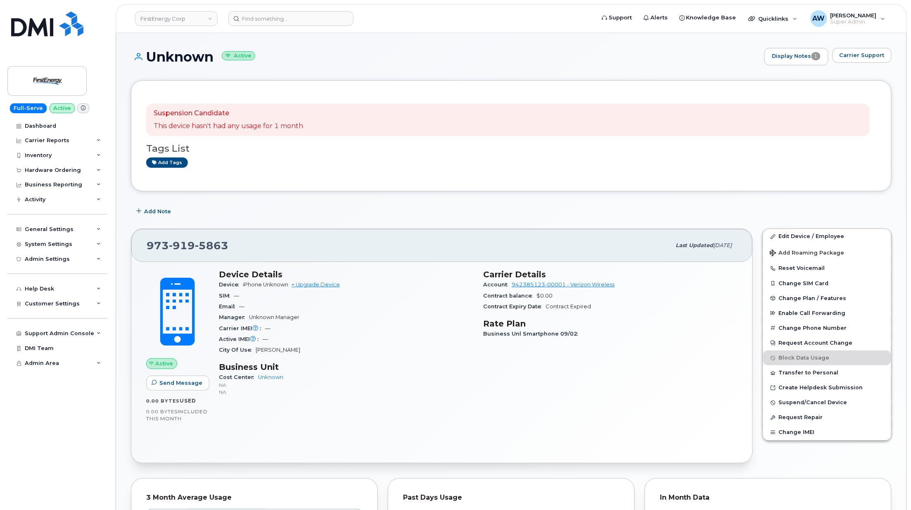
click at [519, 246] on div "[PHONE_NUMBER]" at bounding box center [409, 245] width 524 height 17
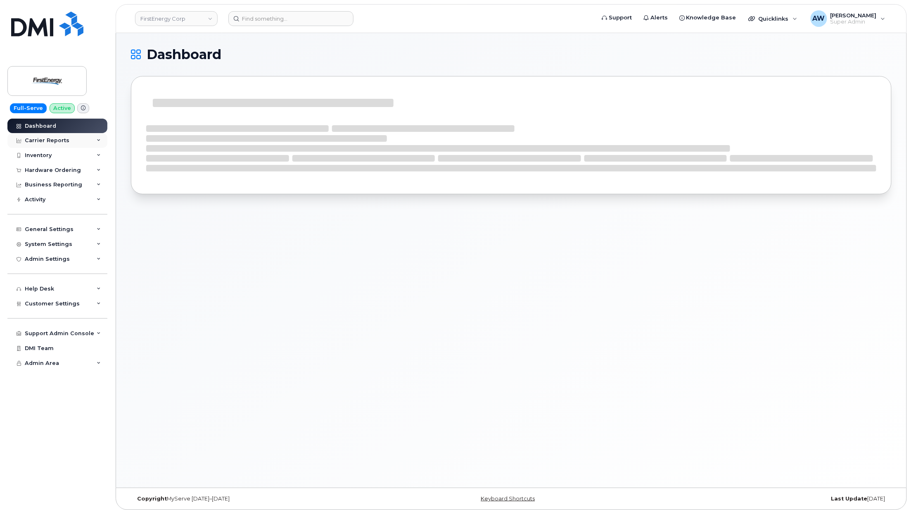
click at [57, 143] on div "Carrier Reports" at bounding box center [47, 140] width 45 height 7
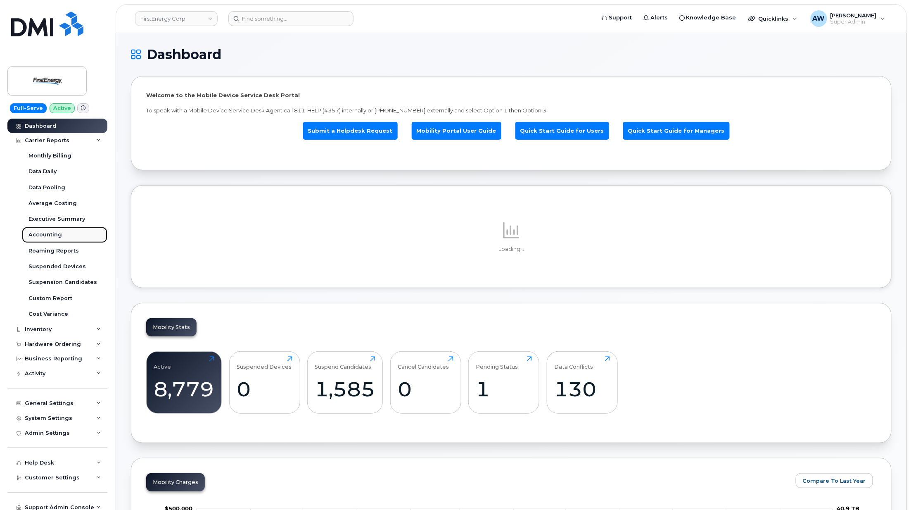
click at [52, 235] on div "Accounting" at bounding box center [45, 234] width 33 height 7
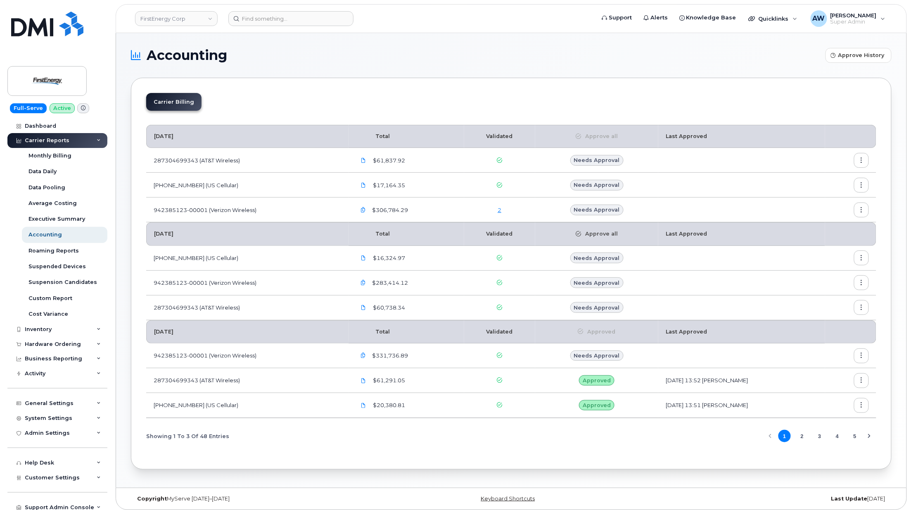
click at [498, 209] on link "2" at bounding box center [500, 210] width 4 height 7
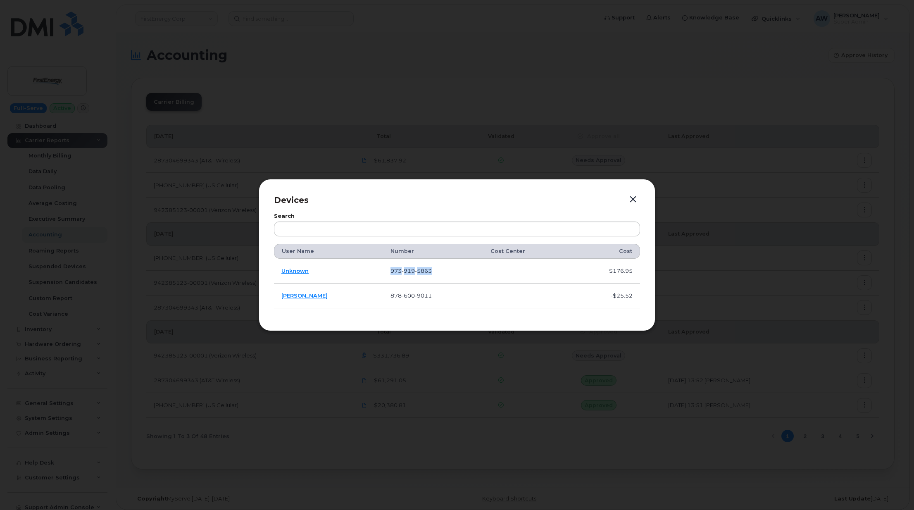
drag, startPoint x: 440, startPoint y: 270, endPoint x: 395, endPoint y: 274, distance: 44.8
click at [395, 274] on td "973 919 5863" at bounding box center [433, 271] width 100 height 25
copy span "973 919 5863"
click at [307, 293] on link "[PERSON_NAME]" at bounding box center [304, 295] width 46 height 7
click at [631, 200] on button "button" at bounding box center [633, 200] width 12 height 12
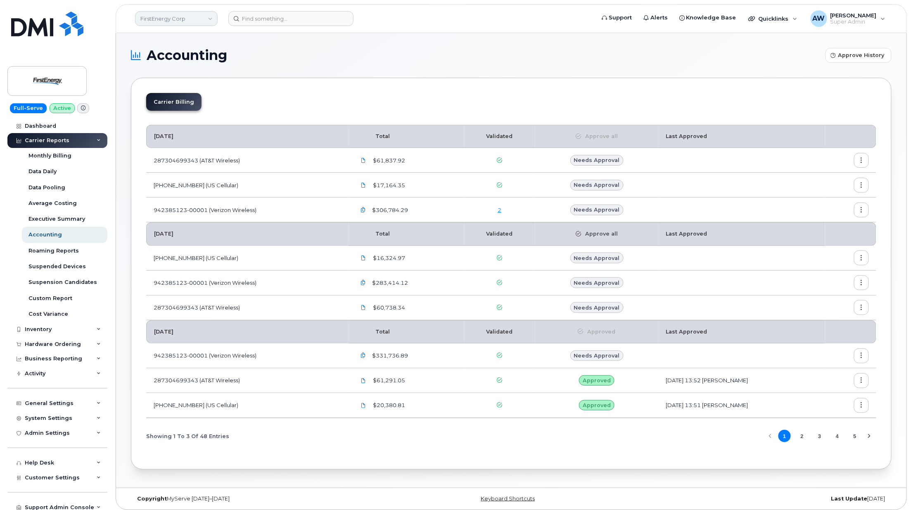
click at [182, 12] on link "FirstEnergy Corp" at bounding box center [176, 18] width 83 height 15
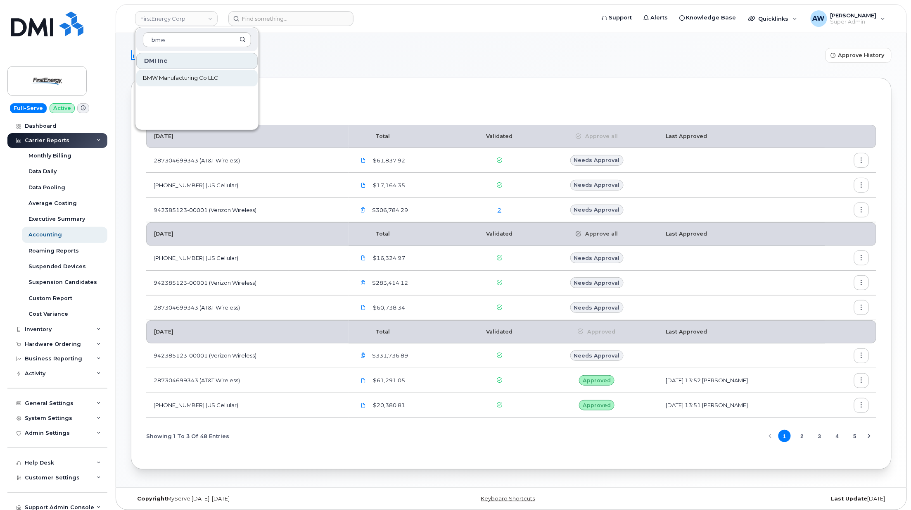
type input "bmw"
click at [183, 76] on span "BMW Manufacturing Co LLC" at bounding box center [180, 78] width 75 height 8
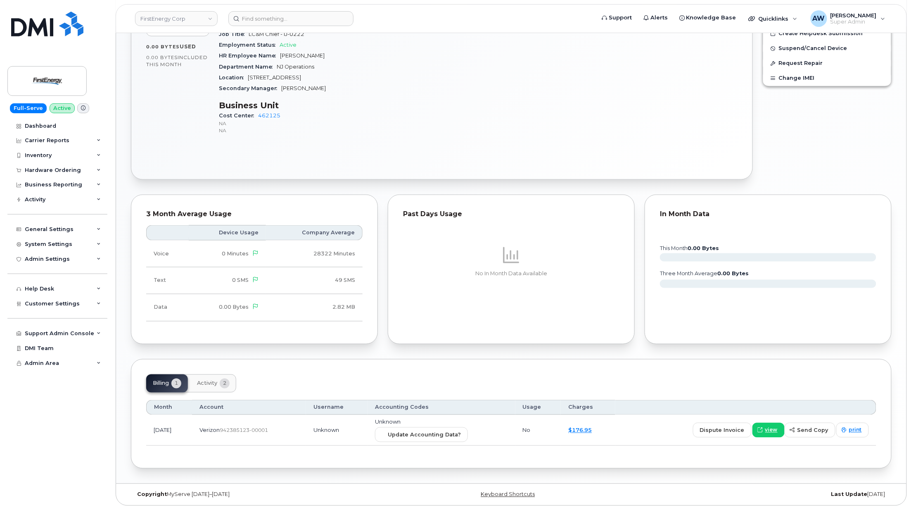
scroll to position [428, 0]
click at [456, 433] on span "Update Accounting Data?" at bounding box center [424, 435] width 73 height 8
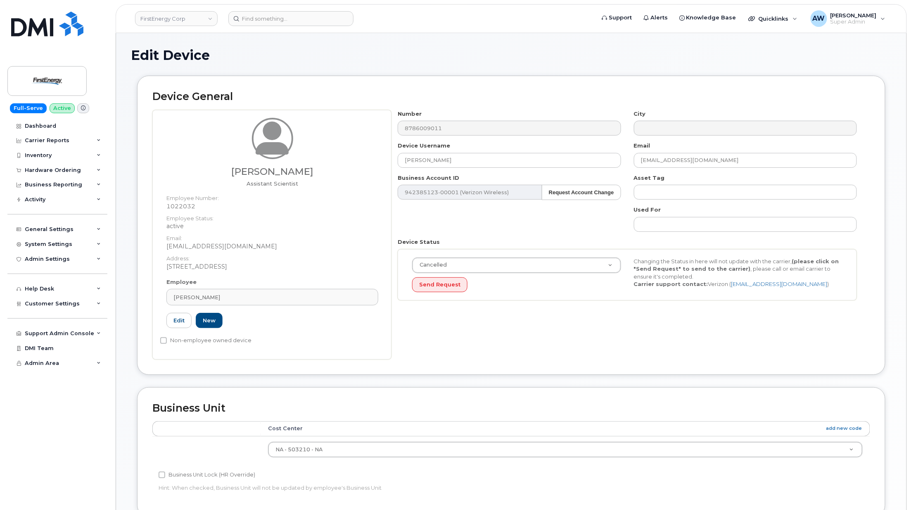
scroll to position [268, 0]
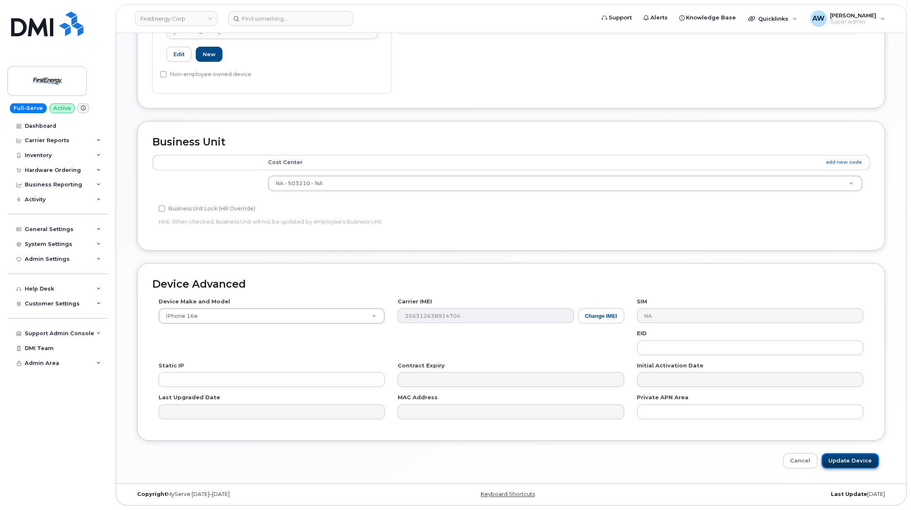
click at [851, 461] on input "Update Device" at bounding box center [850, 460] width 57 height 15
type input "Saving..."
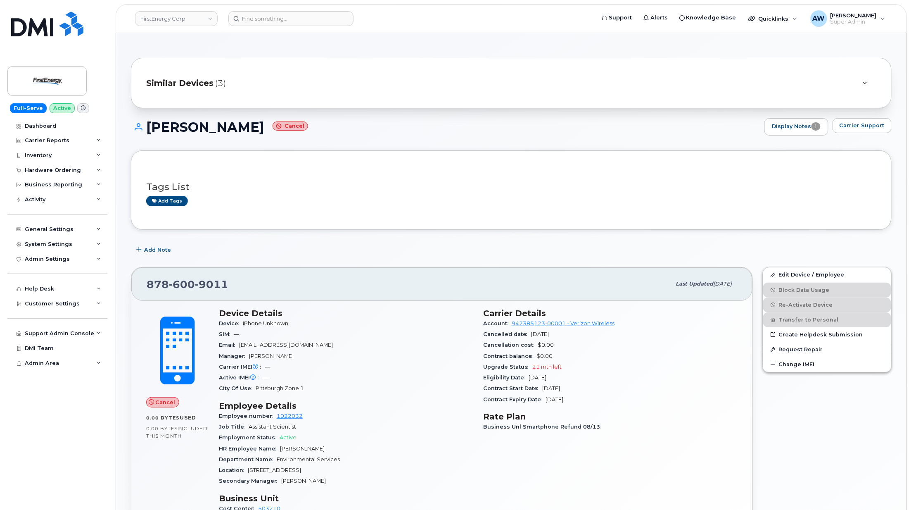
click at [869, 84] on div at bounding box center [865, 83] width 10 height 10
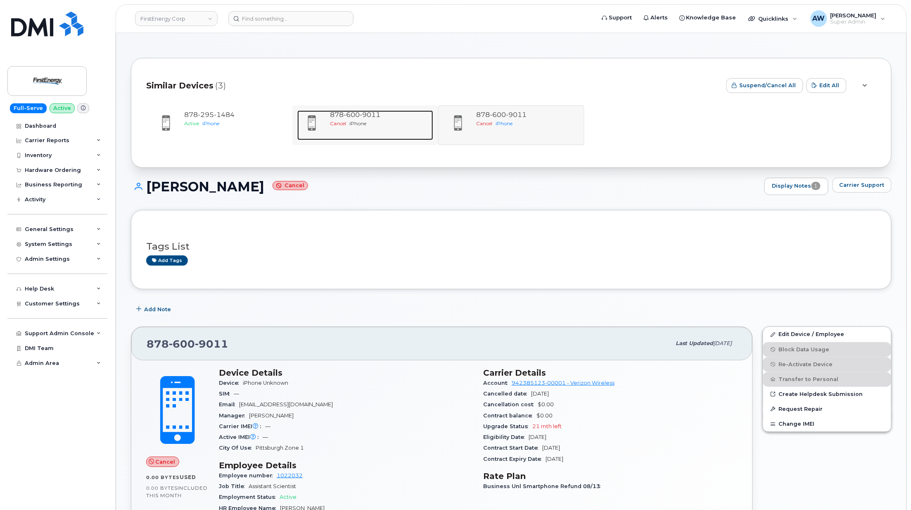
click at [380, 113] on span "9011" at bounding box center [370, 115] width 21 height 8
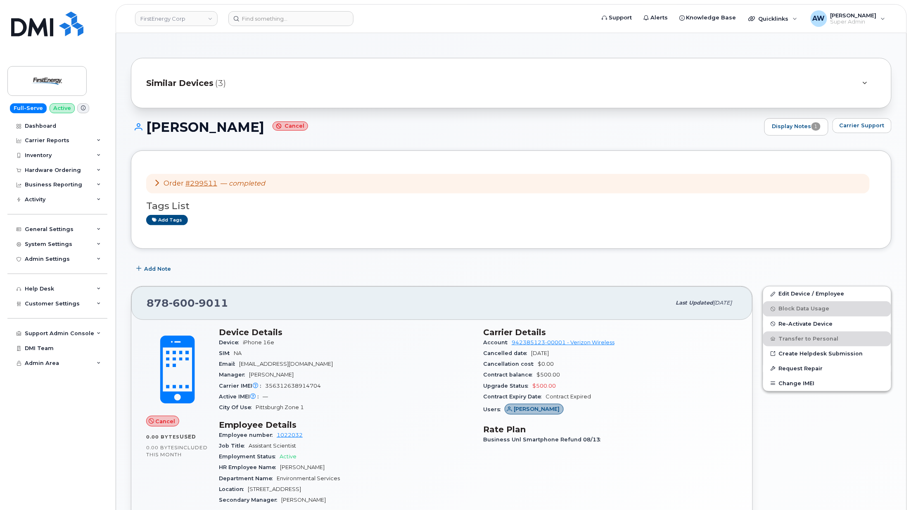
click at [156, 183] on icon at bounding box center [157, 182] width 7 height 7
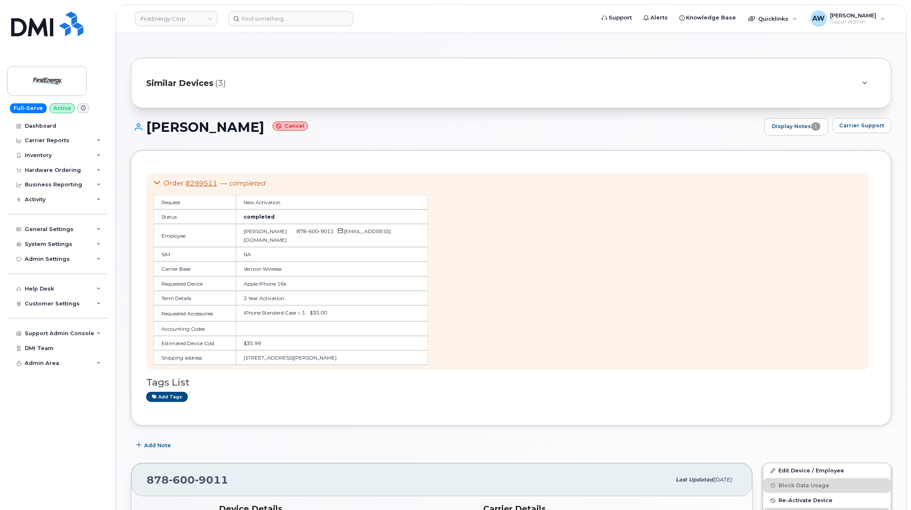
click at [159, 186] on icon at bounding box center [157, 182] width 7 height 7
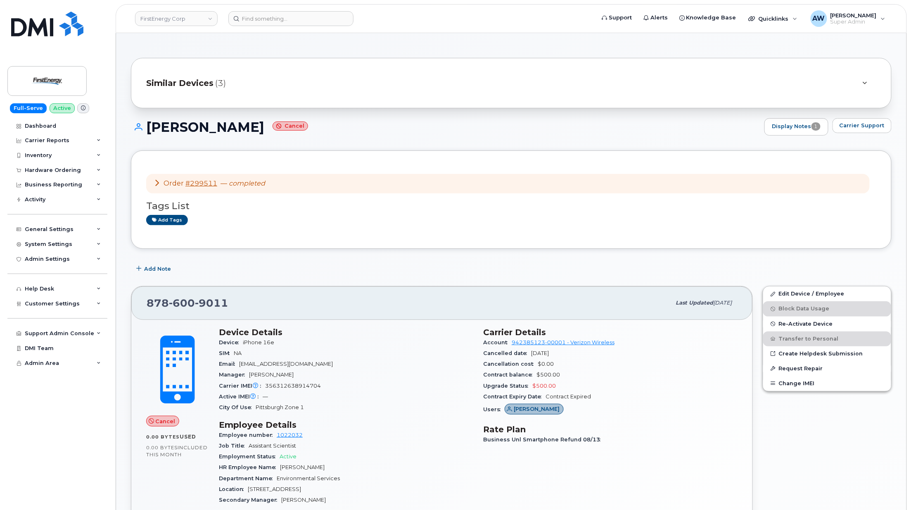
click at [159, 186] on icon at bounding box center [157, 182] width 7 height 7
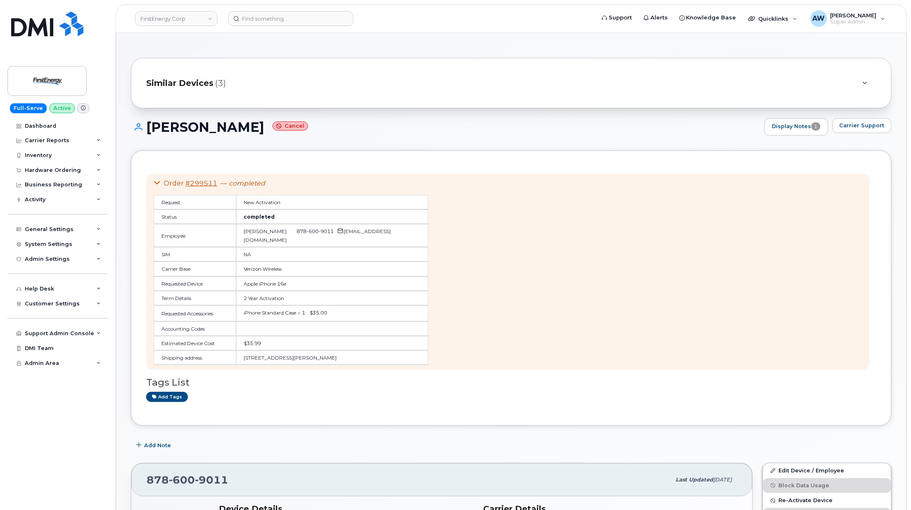
click at [863, 79] on div at bounding box center [865, 83] width 10 height 10
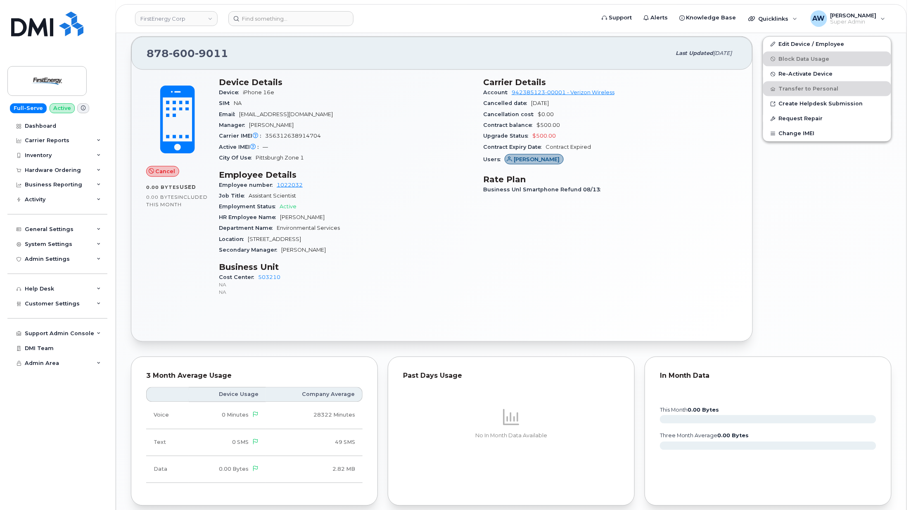
scroll to position [440, 0]
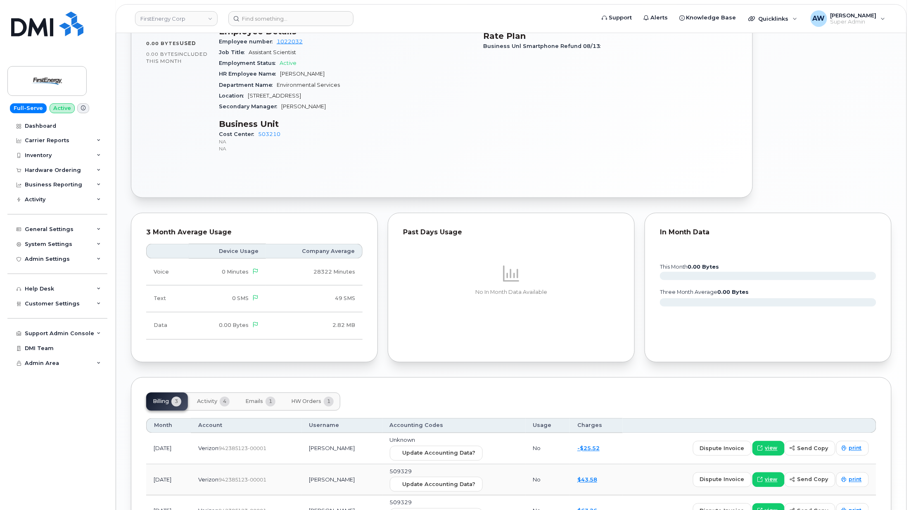
scroll to position [478, 0]
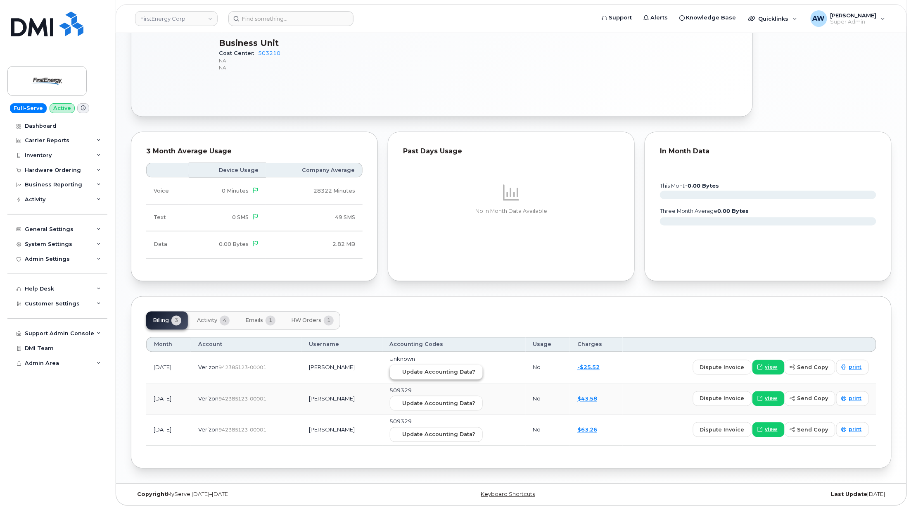
click at [468, 373] on span "Update Accounting Data?" at bounding box center [439, 372] width 73 height 8
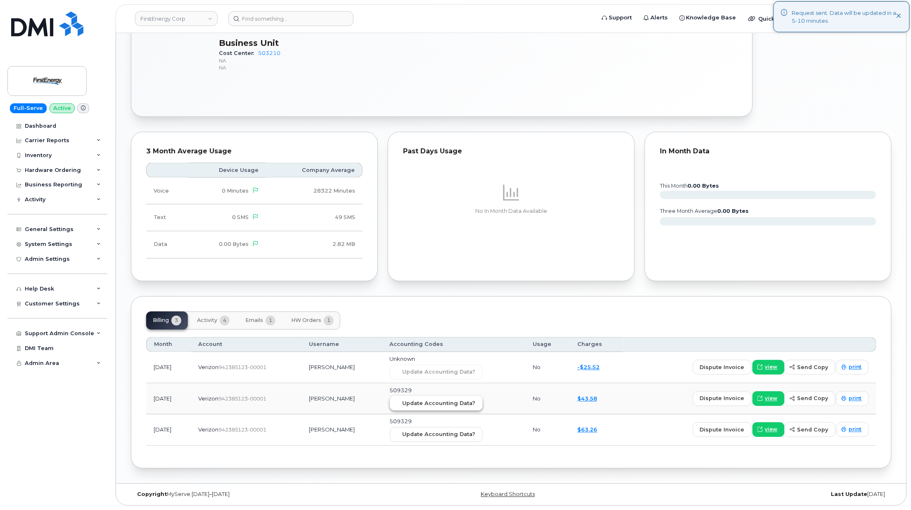
click at [453, 406] on span "Update Accounting Data?" at bounding box center [439, 403] width 73 height 8
click at [475, 435] on span "Update Accounting Data?" at bounding box center [439, 434] width 73 height 8
click at [164, 16] on link "FirstEnergy Corp" at bounding box center [176, 18] width 83 height 15
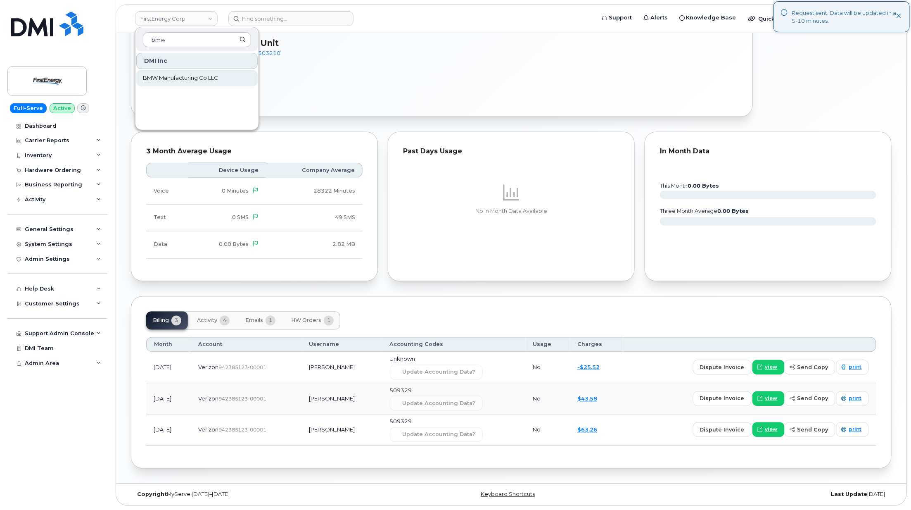
type input "bmw"
click at [164, 81] on span "BMW Manufacturing Co LLC" at bounding box center [180, 78] width 75 height 8
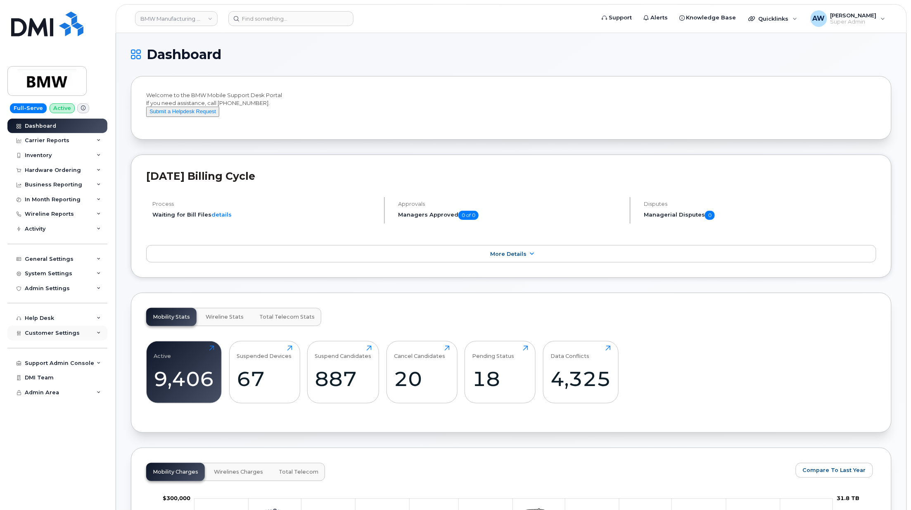
click at [67, 329] on div "Customer Settings" at bounding box center [57, 333] width 100 height 15
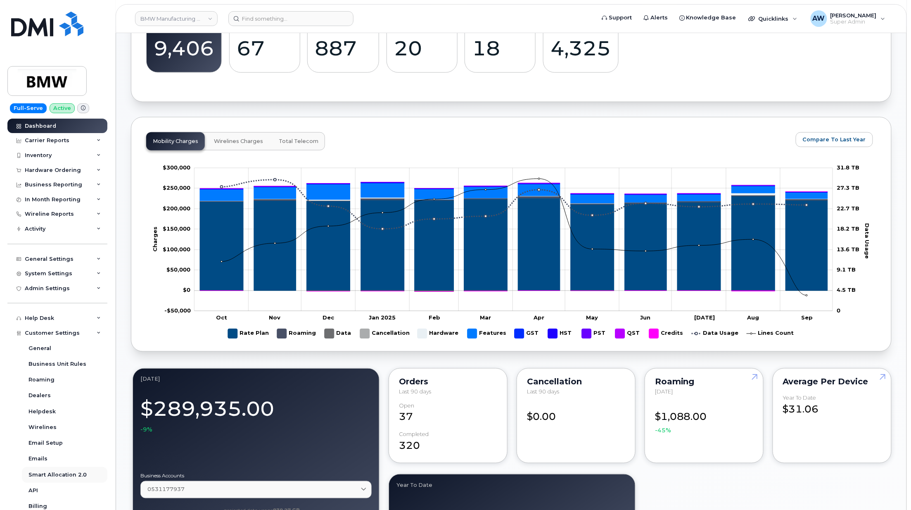
scroll to position [126, 0]
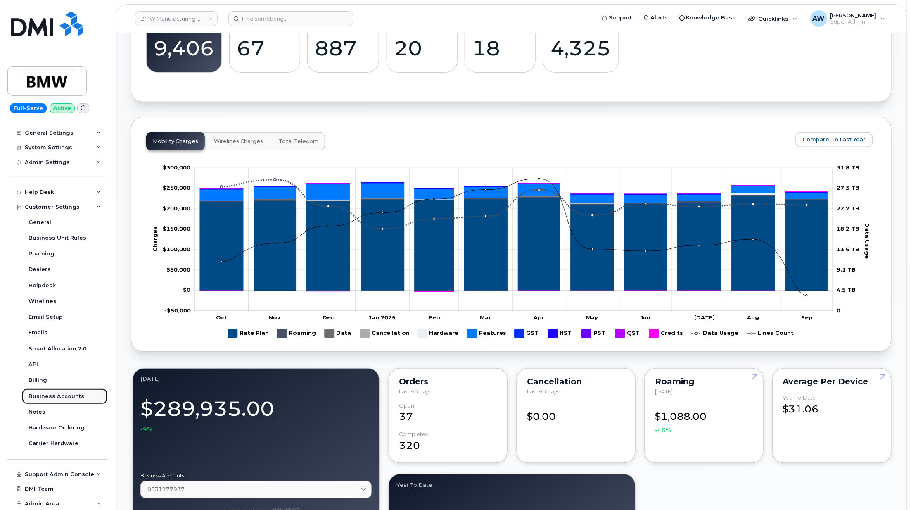
click at [83, 395] on link "Business Accounts" at bounding box center [65, 396] width 86 height 16
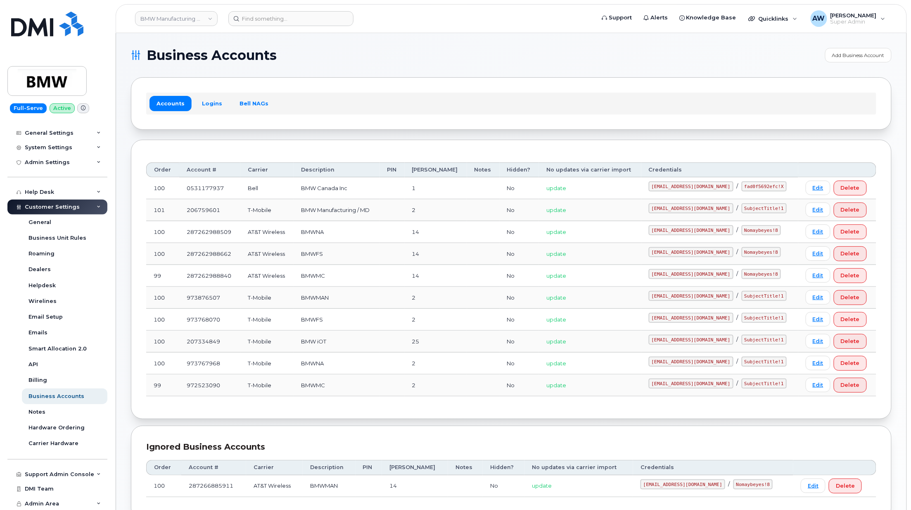
click at [223, 95] on div "Accounts Logins Bell NAGs" at bounding box center [511, 103] width 730 height 21
click at [213, 105] on link "Logins" at bounding box center [212, 103] width 34 height 15
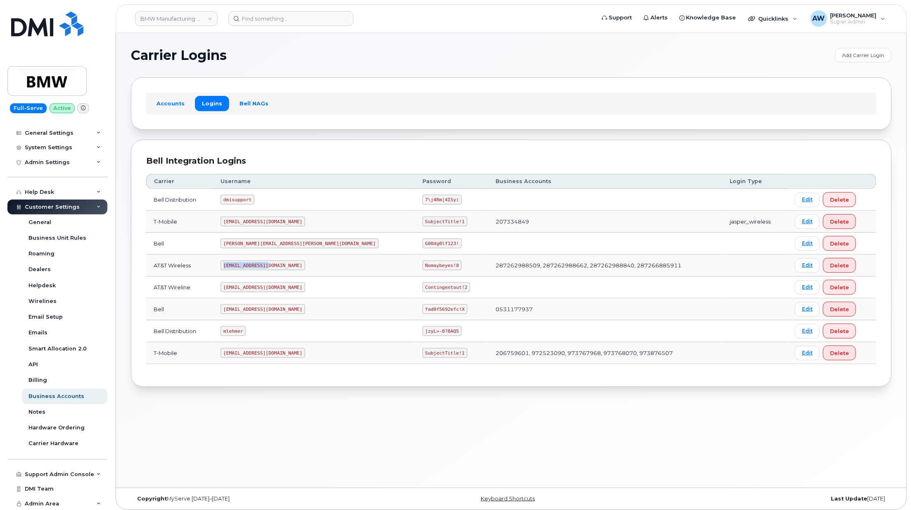
drag, startPoint x: 237, startPoint y: 266, endPoint x: 279, endPoint y: 267, distance: 42.1
click at [279, 267] on code "[EMAIL_ADDRESS][DOMAIN_NAME]" at bounding box center [263, 265] width 85 height 10
copy code "[EMAIL_ADDRESS][DOMAIN_NAME]"
drag, startPoint x: 342, startPoint y: 269, endPoint x: 373, endPoint y: 268, distance: 30.6
click at [423, 268] on code "Nomaybeyes!8" at bounding box center [442, 265] width 39 height 10
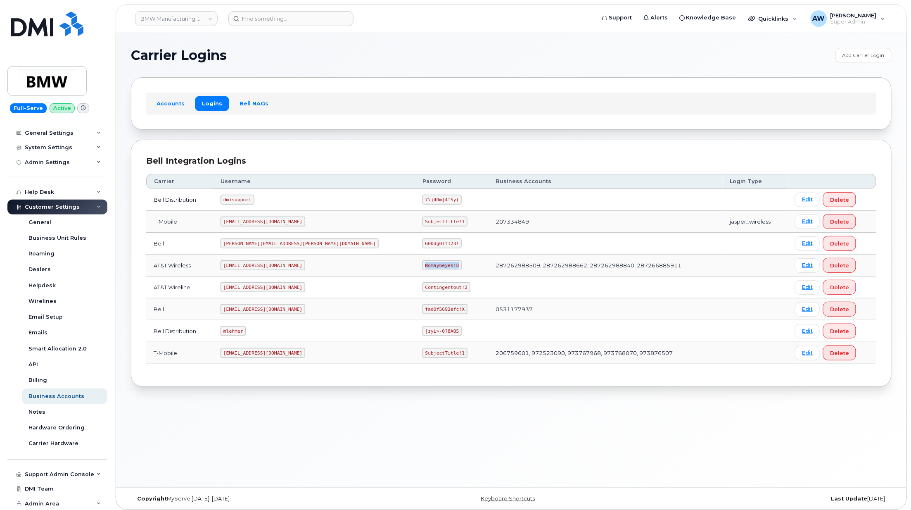
copy code "Nomaybeyes!8"
click at [162, 27] on header "BMW Manufacturing Co LLC Support Alerts Knowledge Base Quicklinks Suspend / Can…" at bounding box center [511, 18] width 791 height 29
click at [166, 18] on link "BMW Manufacturing Co LLC" at bounding box center [176, 18] width 83 height 15
type input "abm"
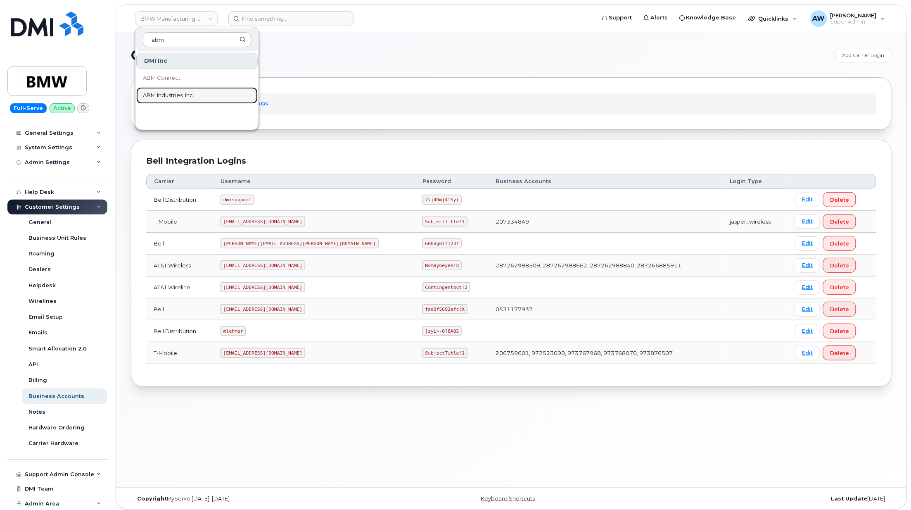
click at [138, 100] on link "ABM Industries, Inc." at bounding box center [196, 95] width 121 height 17
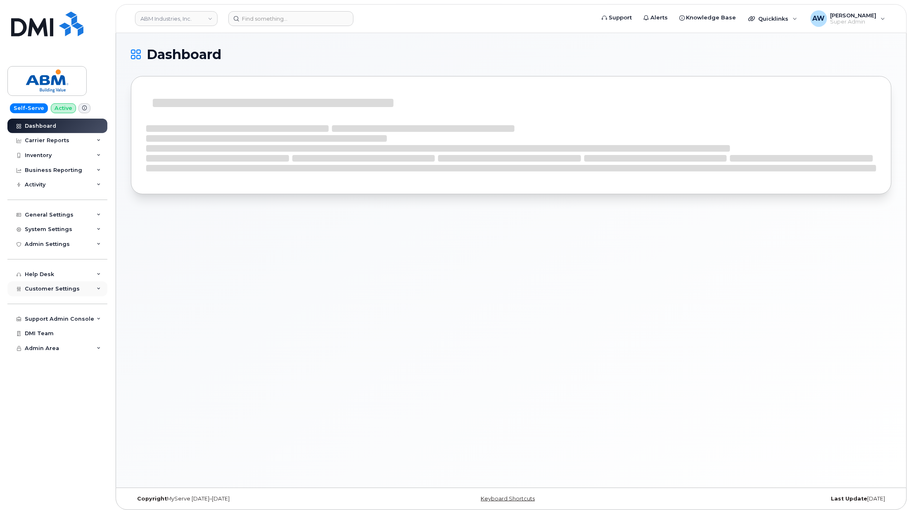
click at [79, 290] on div "Customer Settings" at bounding box center [57, 288] width 100 height 15
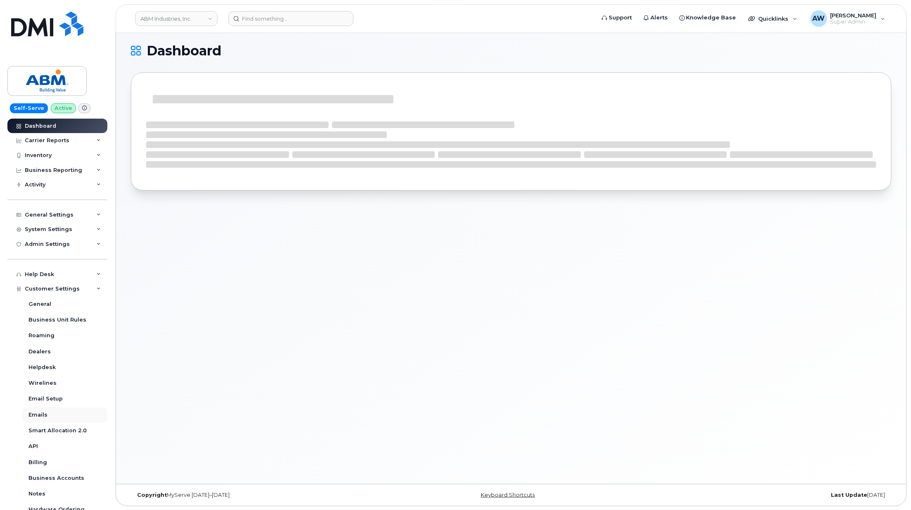
scroll to position [4, 0]
click at [78, 474] on div "Business Accounts" at bounding box center [57, 477] width 56 height 7
